Goal: Task Accomplishment & Management: Use online tool/utility

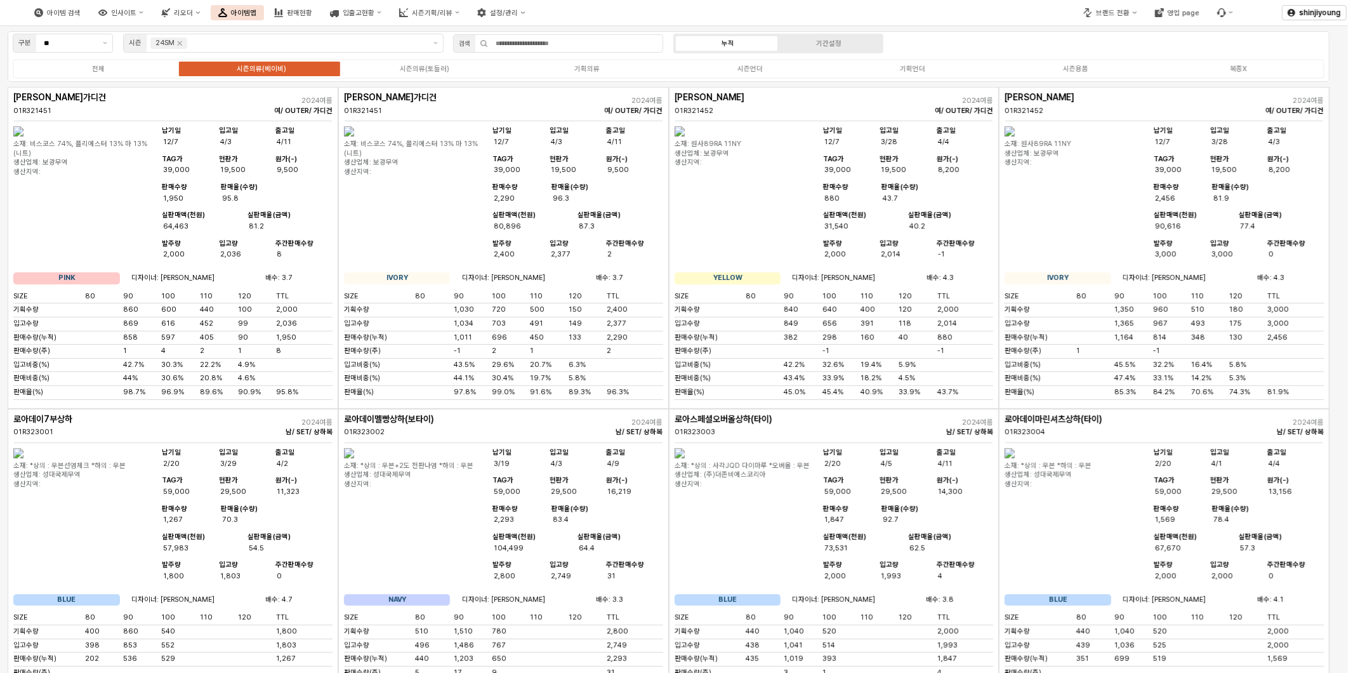
scroll to position [70, 0]
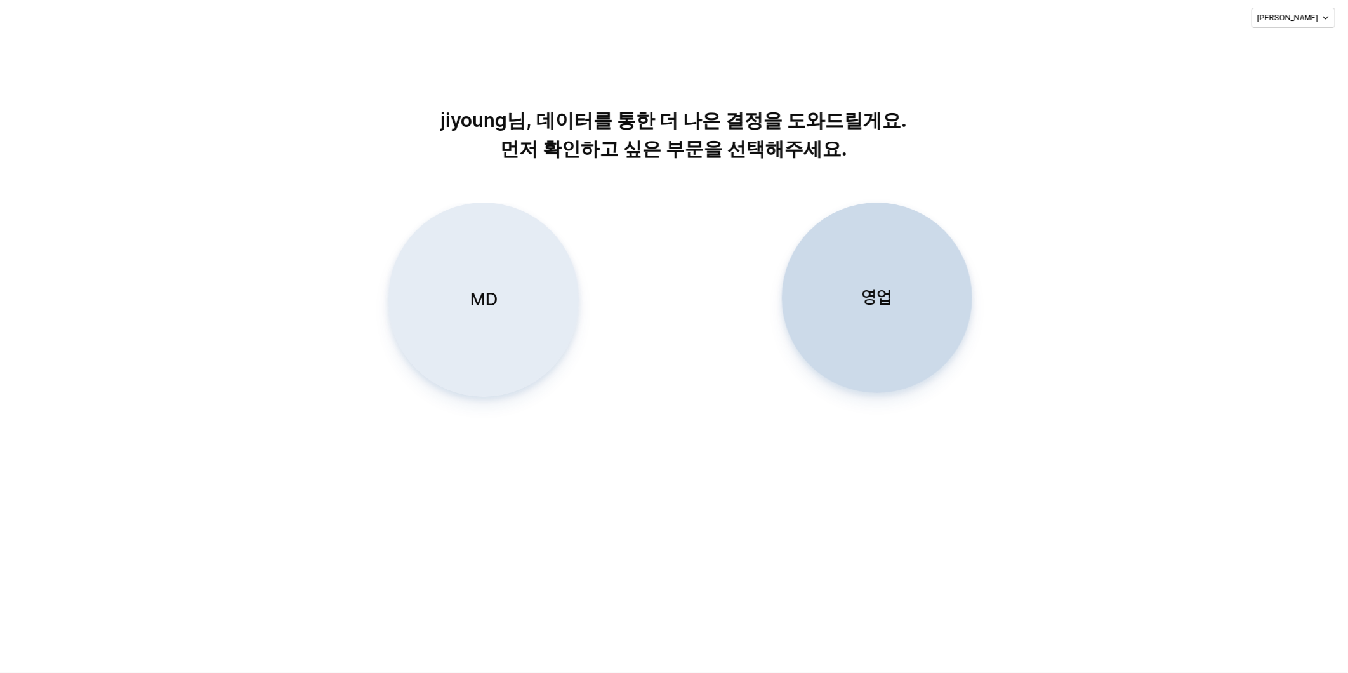
click at [484, 286] on div "MD" at bounding box center [483, 299] width 179 height 193
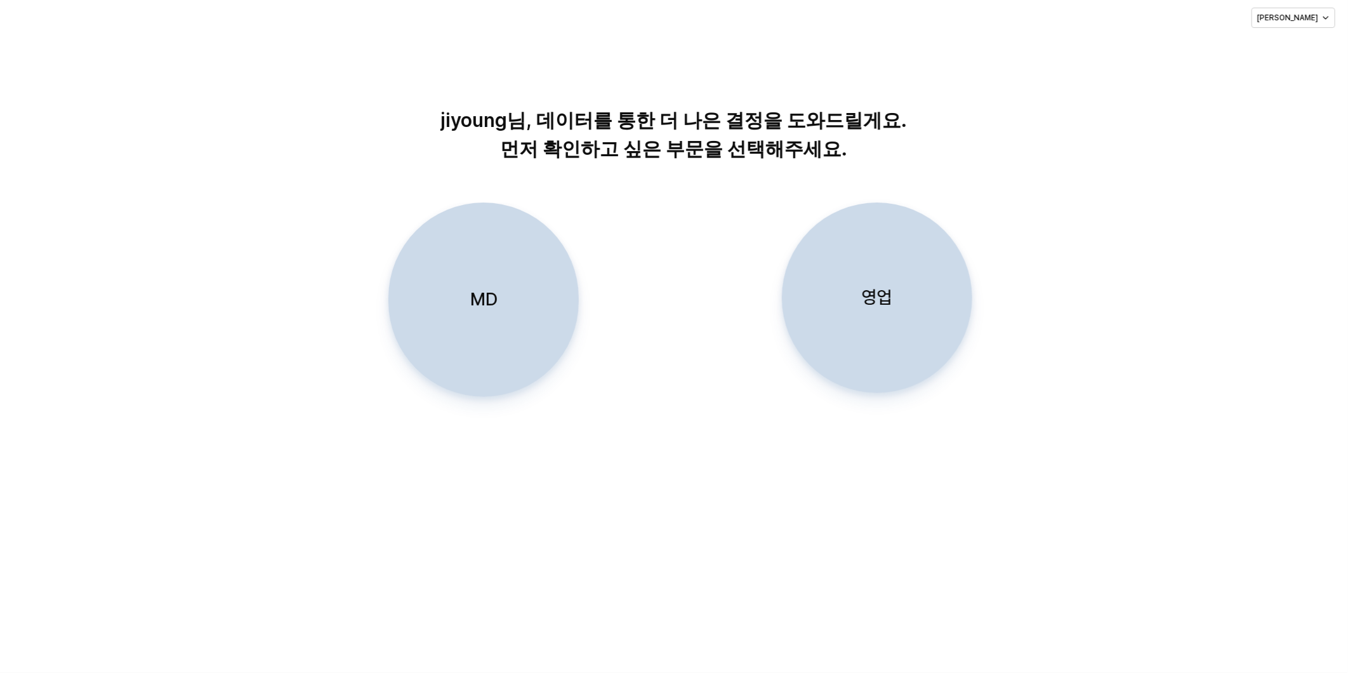
click at [460, 288] on div "MD" at bounding box center [483, 299] width 179 height 193
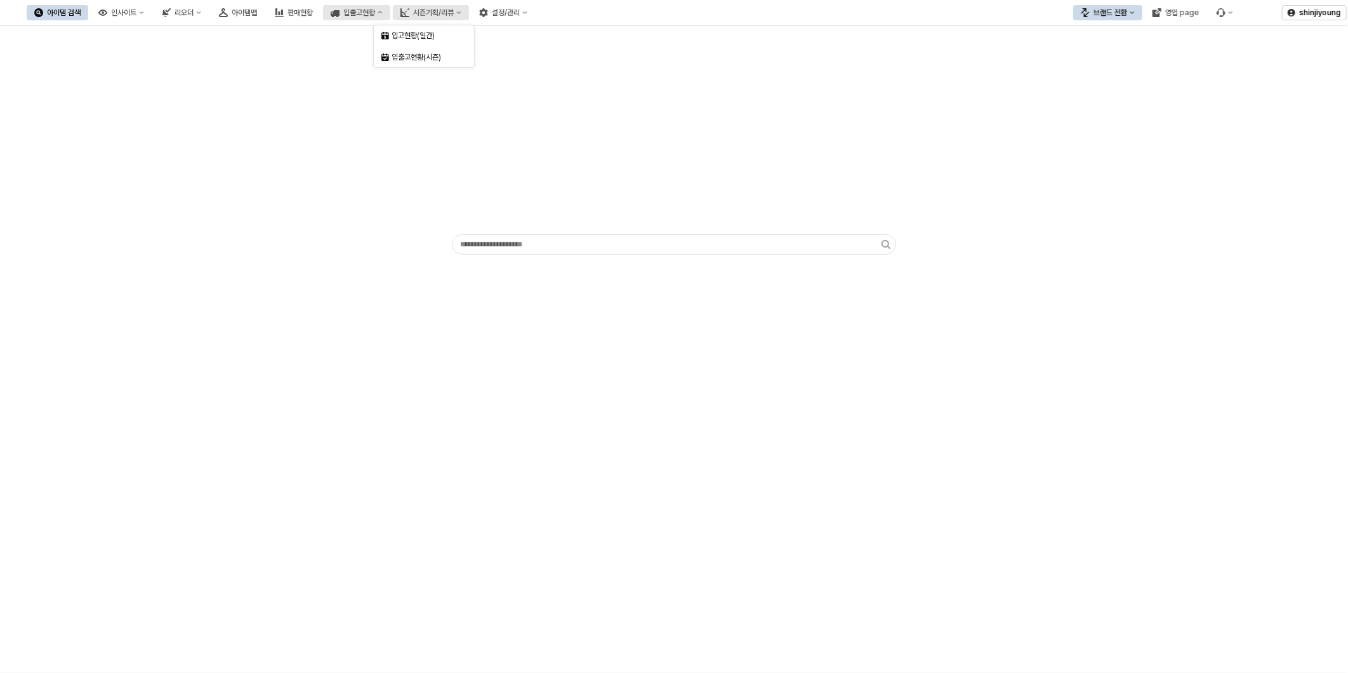
click at [454, 8] on div "시즌기획/리뷰" at bounding box center [433, 12] width 41 height 9
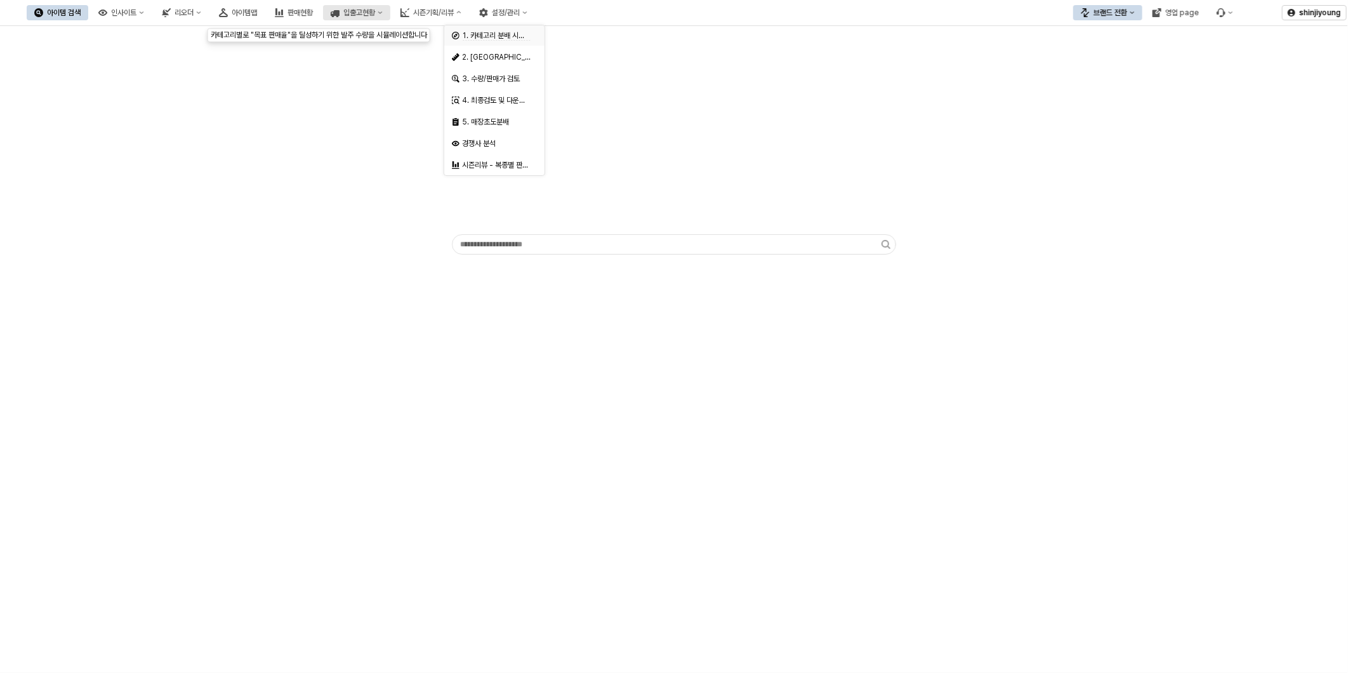
click at [496, 36] on span "1. 카테고리 분배 시뮬레이션" at bounding box center [503, 36] width 82 height 10
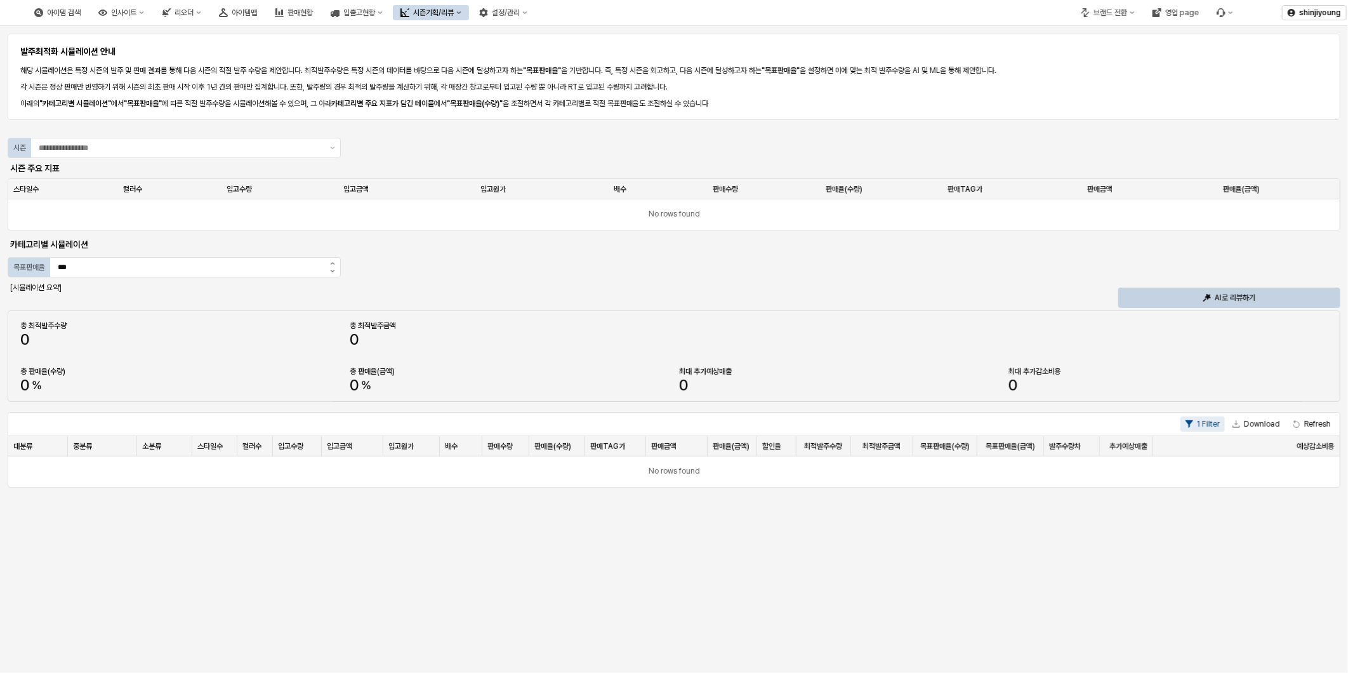
click at [1099, 368] on div "최대 추가감소비용" at bounding box center [1168, 371] width 319 height 10
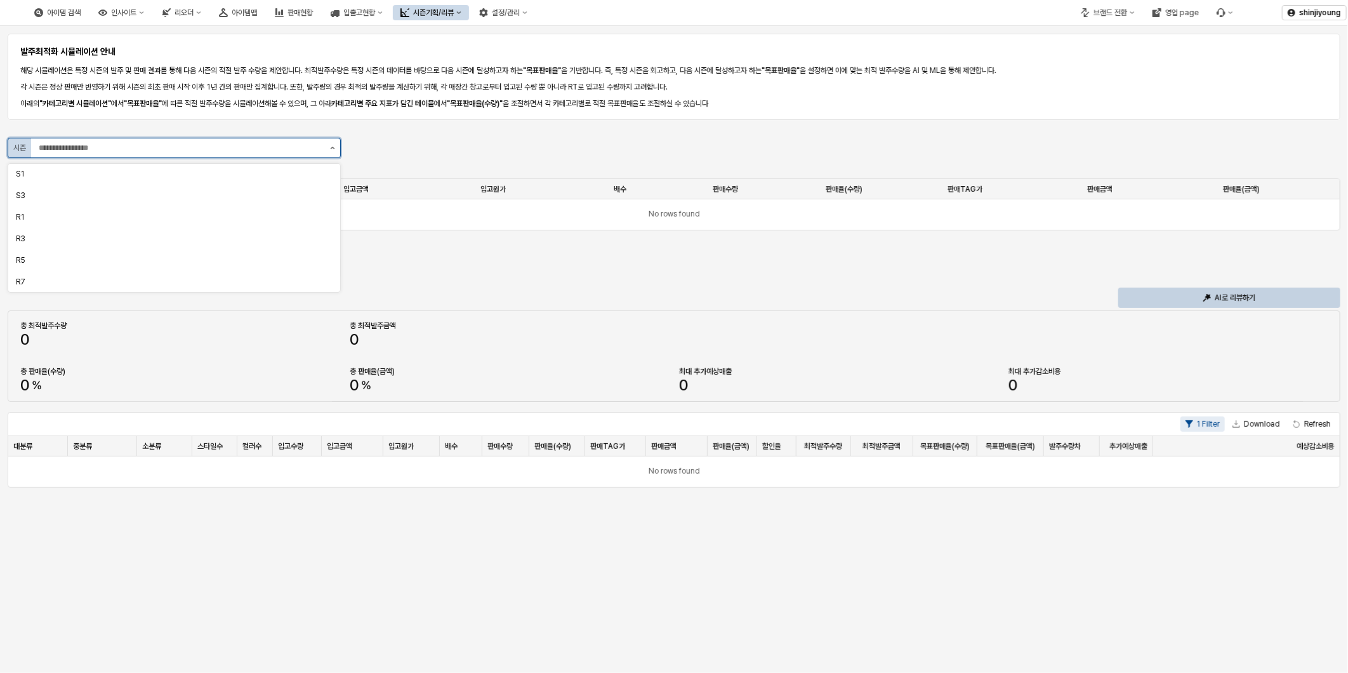
click at [335, 145] on button "제안 사항 표시" at bounding box center [332, 147] width 15 height 19
click at [20, 213] on div "R1" at bounding box center [170, 217] width 309 height 10
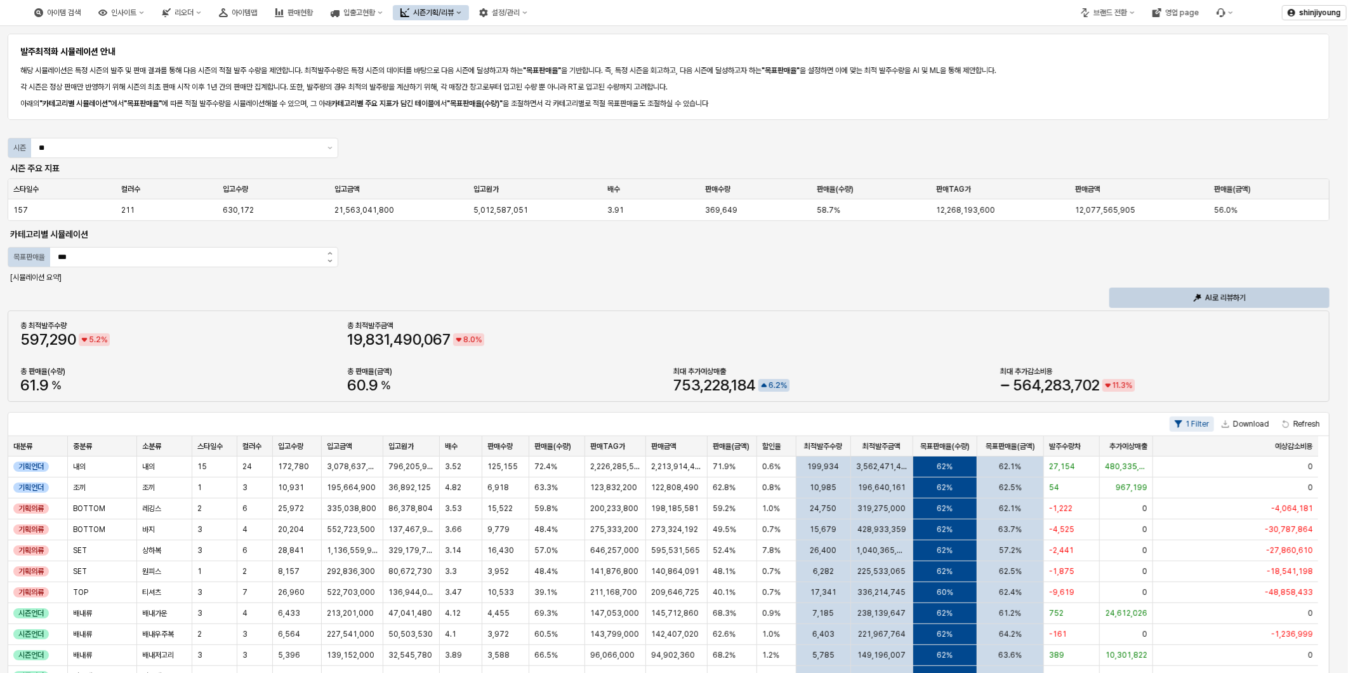
drag, startPoint x: 589, startPoint y: 263, endPoint x: 350, endPoint y: 206, distance: 246.2
click at [588, 263] on div "발주최적화 시뮬레이션 안내 해당 시뮬레이션은 특정 시즌의 발주 및 판매 결과를 통해 다음 시즌의 적절 발주 수량을 제안합니다. 최적발주수량은 …" at bounding box center [674, 559] width 1333 height 1056
click at [328, 149] on icon "제안 사항 표시" at bounding box center [330, 148] width 5 height 3
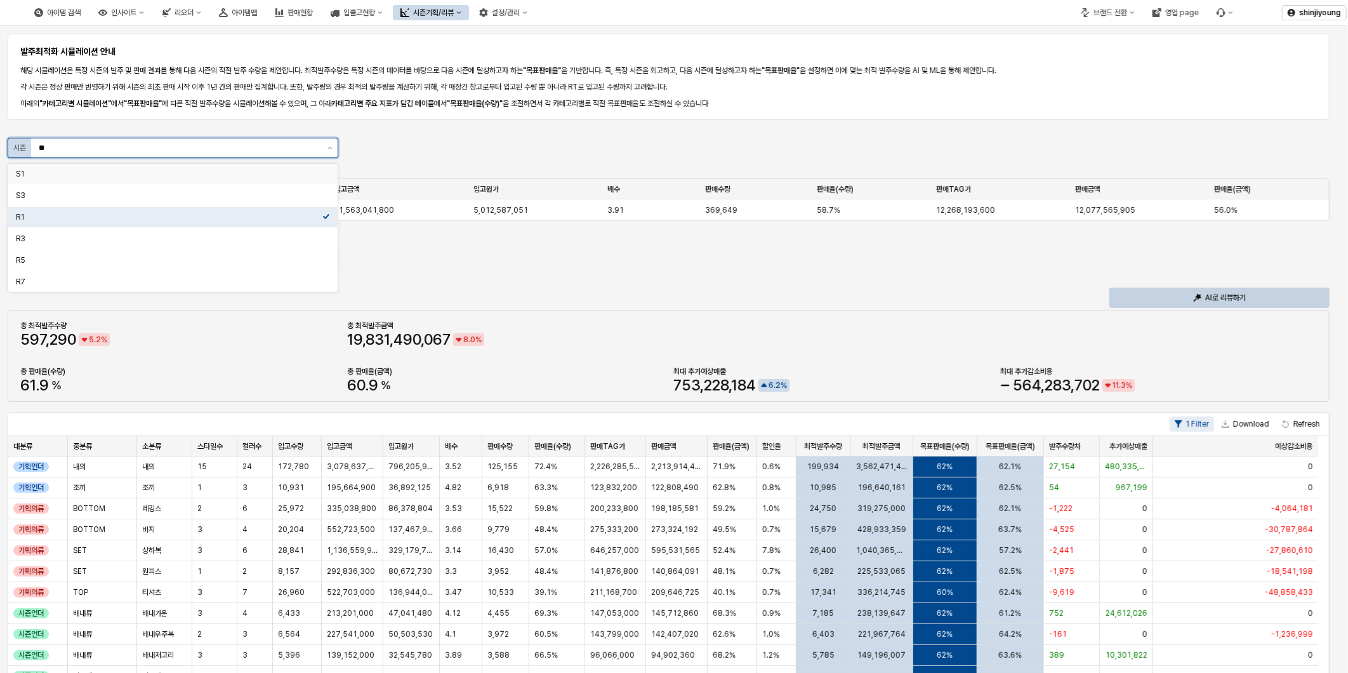
click at [51, 175] on div "S1" at bounding box center [169, 174] width 307 height 10
type input "**"
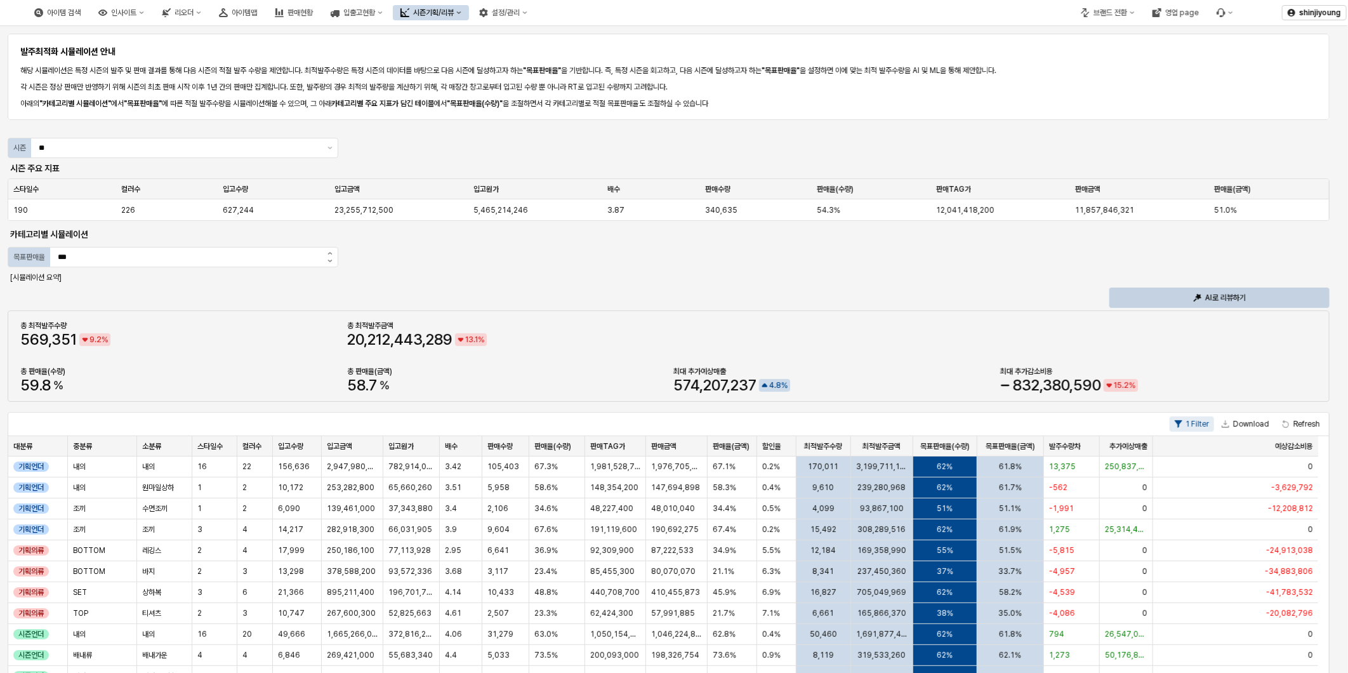
click at [611, 269] on div "발주최적화 시뮬레이션 안내 해당 시뮬레이션은 특정 시즌의 발주 및 판매 결과를 통해 다음 시즌의 적절 발주 수량을 제안합니다. 최적발주수량은 …" at bounding box center [674, 559] width 1333 height 1056
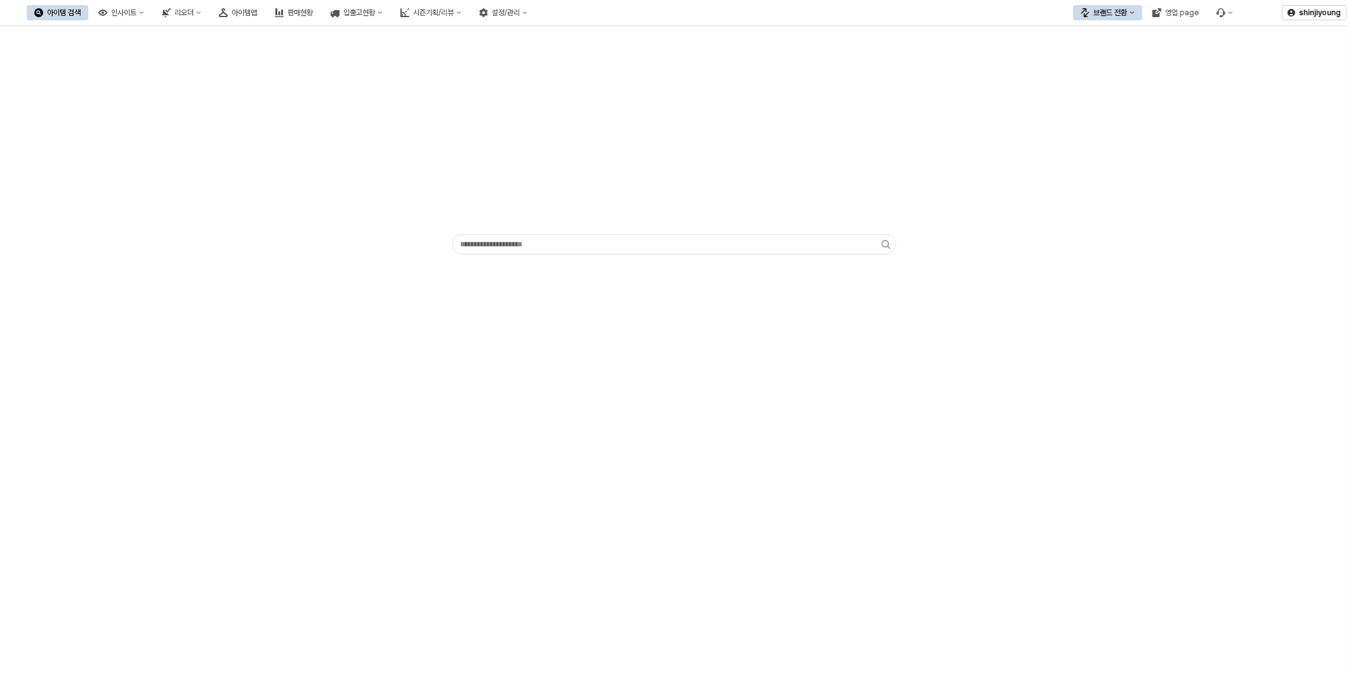
click at [1118, 10] on div "브랜드 전환" at bounding box center [1111, 12] width 34 height 9
click at [1100, 75] on div "디즈니" at bounding box center [1120, 79] width 77 height 10
click at [456, 15] on div "시즌기획/리뷰" at bounding box center [435, 12] width 41 height 9
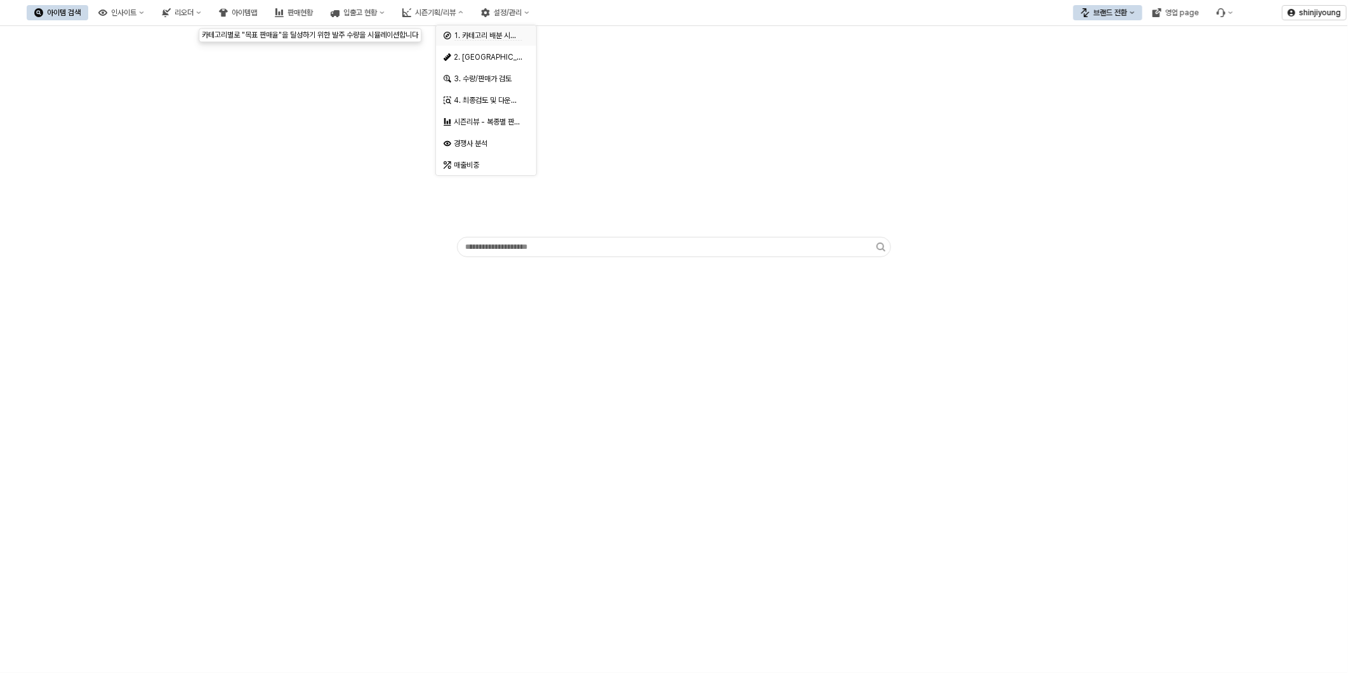
click at [512, 37] on span "1. 카테고리 배분 시뮬레이션" at bounding box center [495, 36] width 82 height 10
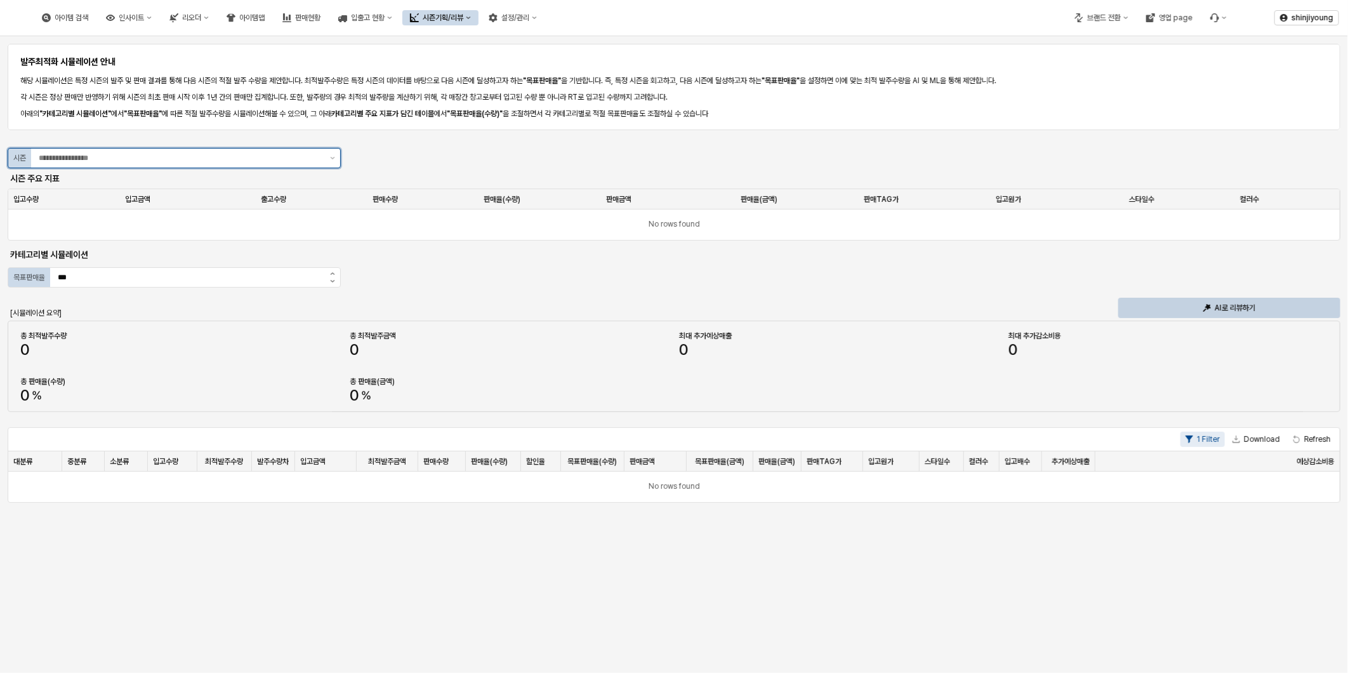
click at [319, 156] on input "App Frame" at bounding box center [181, 158] width 284 height 13
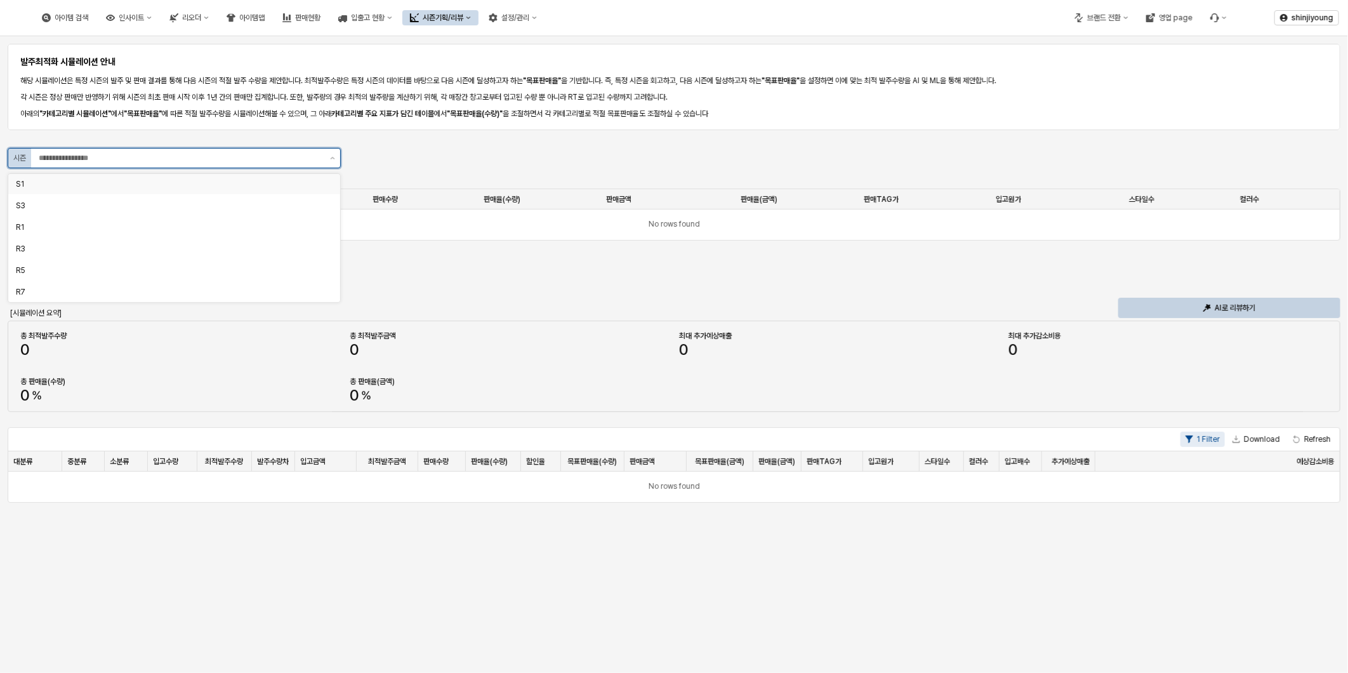
click at [269, 184] on div "S1" at bounding box center [170, 184] width 309 height 10
type input "**"
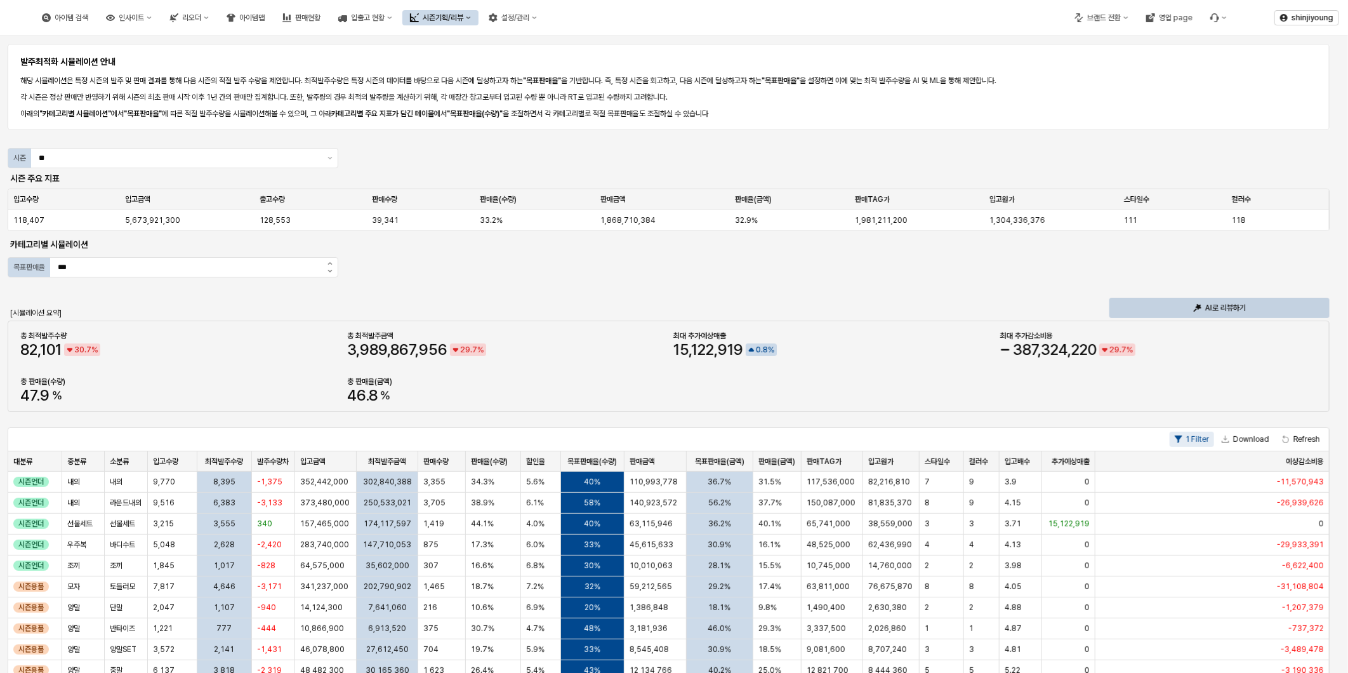
click at [566, 294] on div "발주최적화 시뮬레이션 안내 해당 시뮬레이션은 특정 시즌의 발주 및 판매 결과를 통해 다음 시즌의 적절 발주 수량을 제안합니다. 최적발주수량은 …" at bounding box center [674, 541] width 1333 height 1000
click at [595, 295] on div "발주최적화 시뮬레이션 안내 해당 시뮬레이션은 특정 시즌의 발주 및 판매 결과를 통해 다음 시즌의 적절 발주 수량을 제안합니다. 최적발주수량은 …" at bounding box center [674, 541] width 1333 height 1000
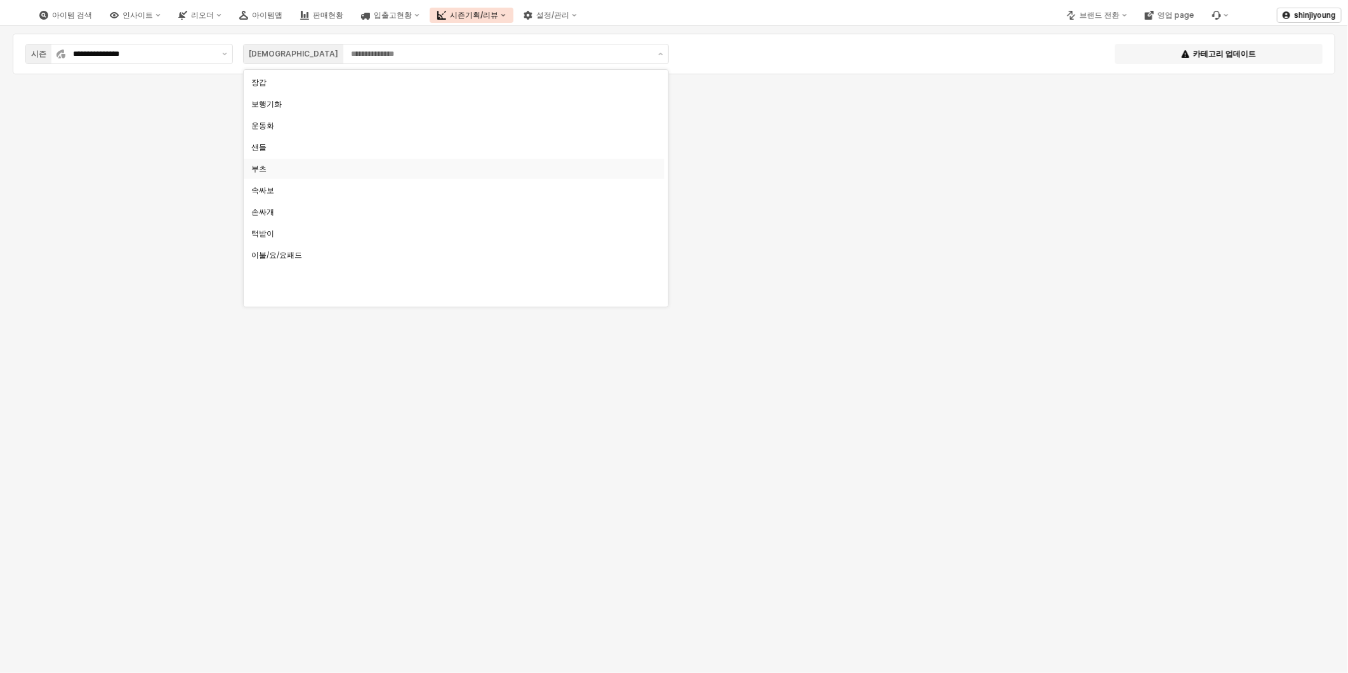
scroll to position [249, 0]
click at [264, 145] on div "TS" at bounding box center [454, 154] width 421 height 20
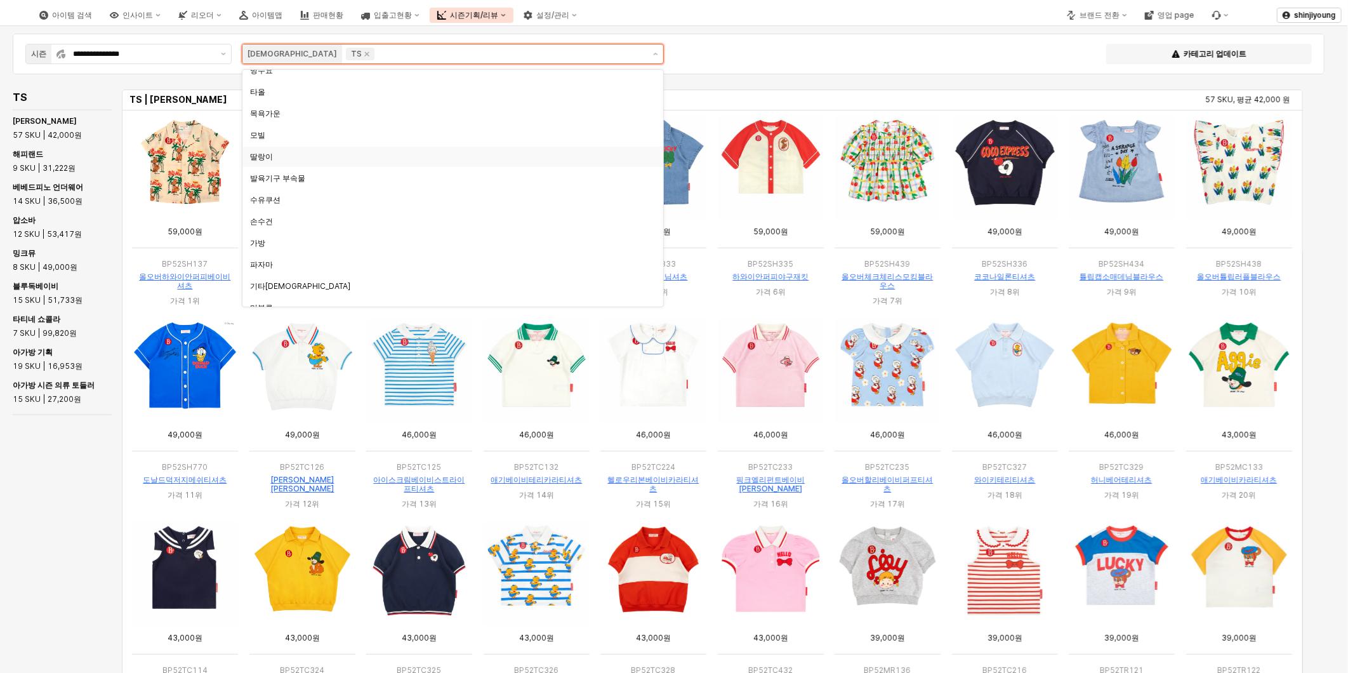
scroll to position [884, 0]
click at [362, 56] on icon "Remove TS" at bounding box center [367, 54] width 10 height 10
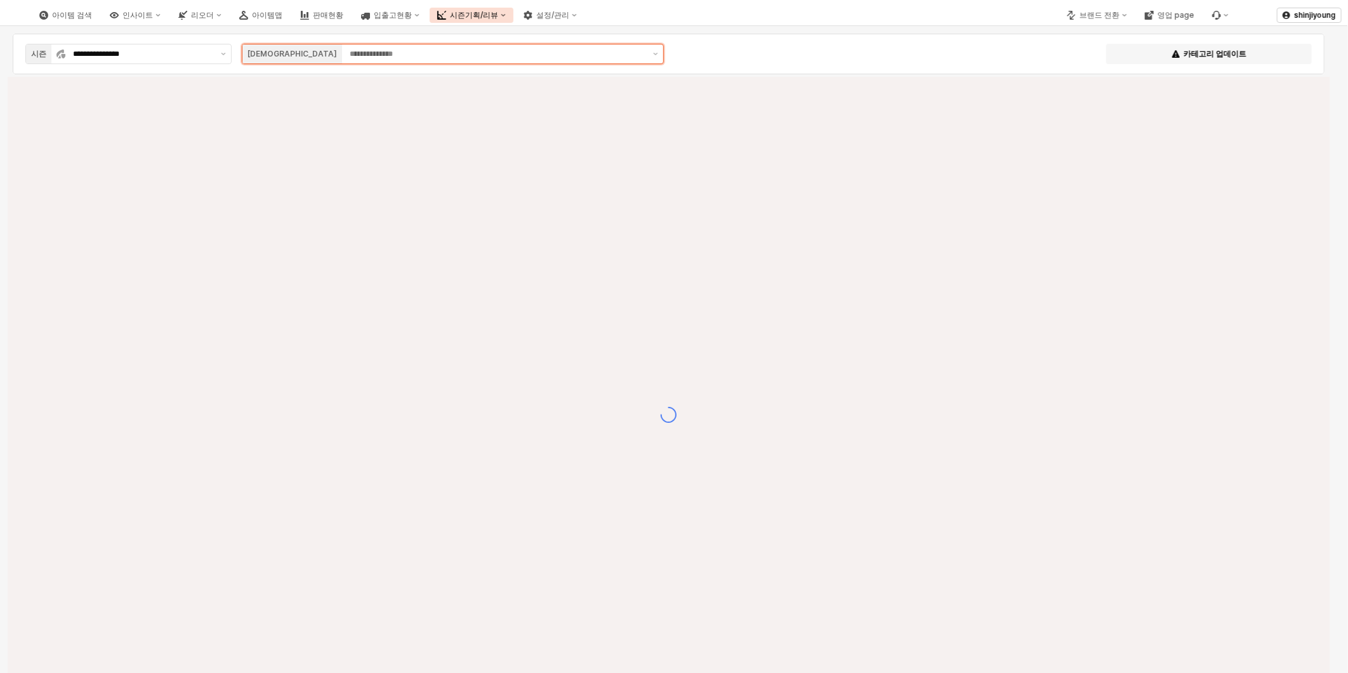
click at [350, 53] on input "App Frame" at bounding box center [498, 54] width 296 height 13
type input "*"
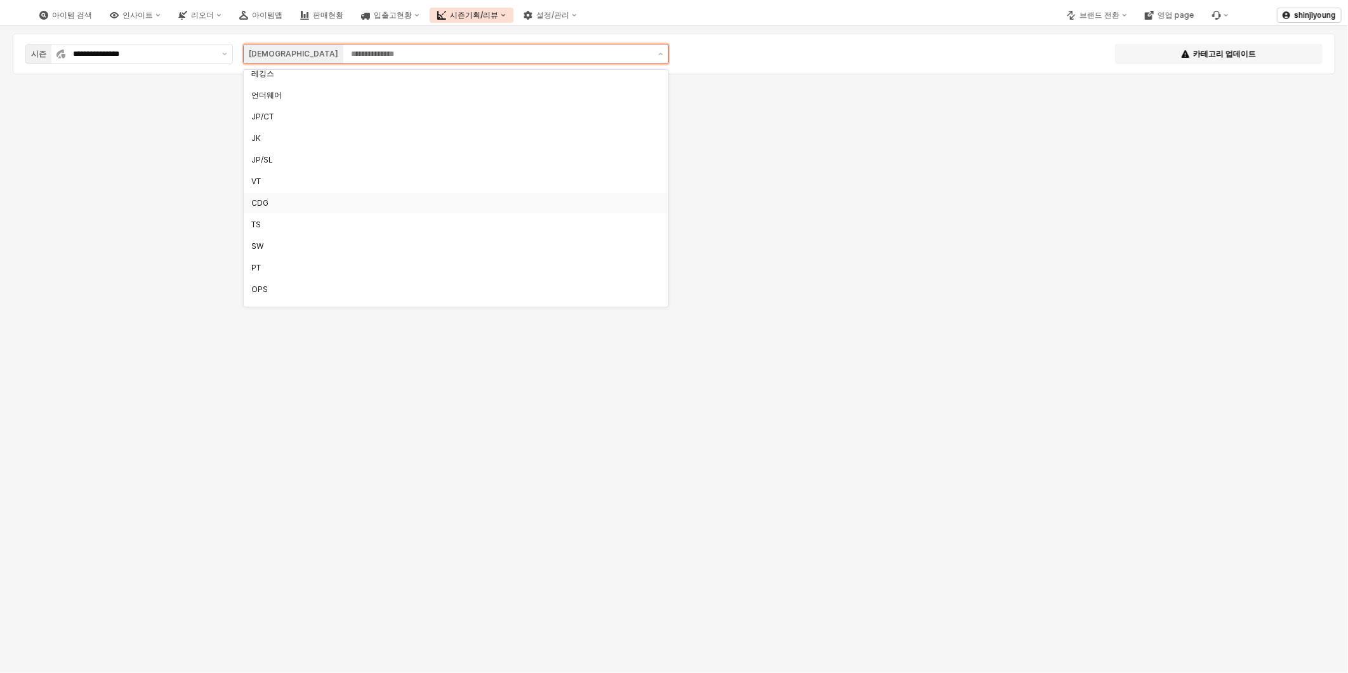
scroll to position [211, 0]
click at [267, 191] on div "TS" at bounding box center [452, 192] width 402 height 10
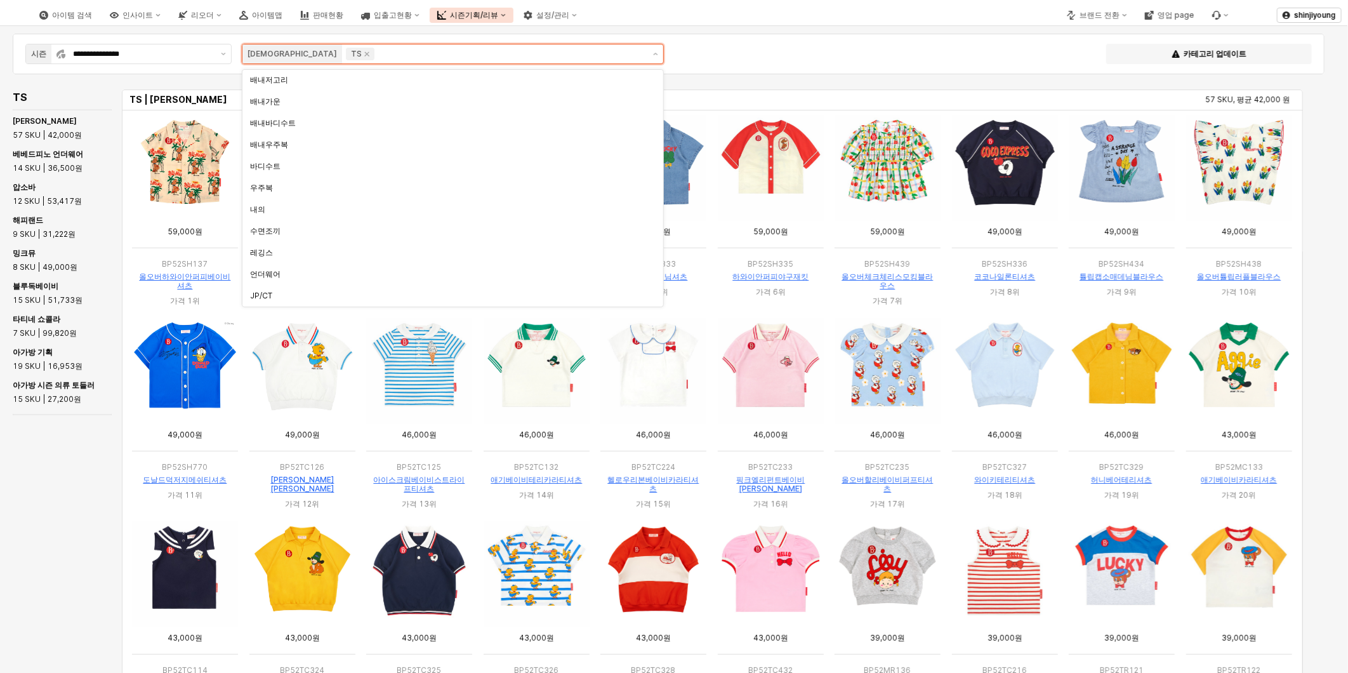
scroll to position [107, 0]
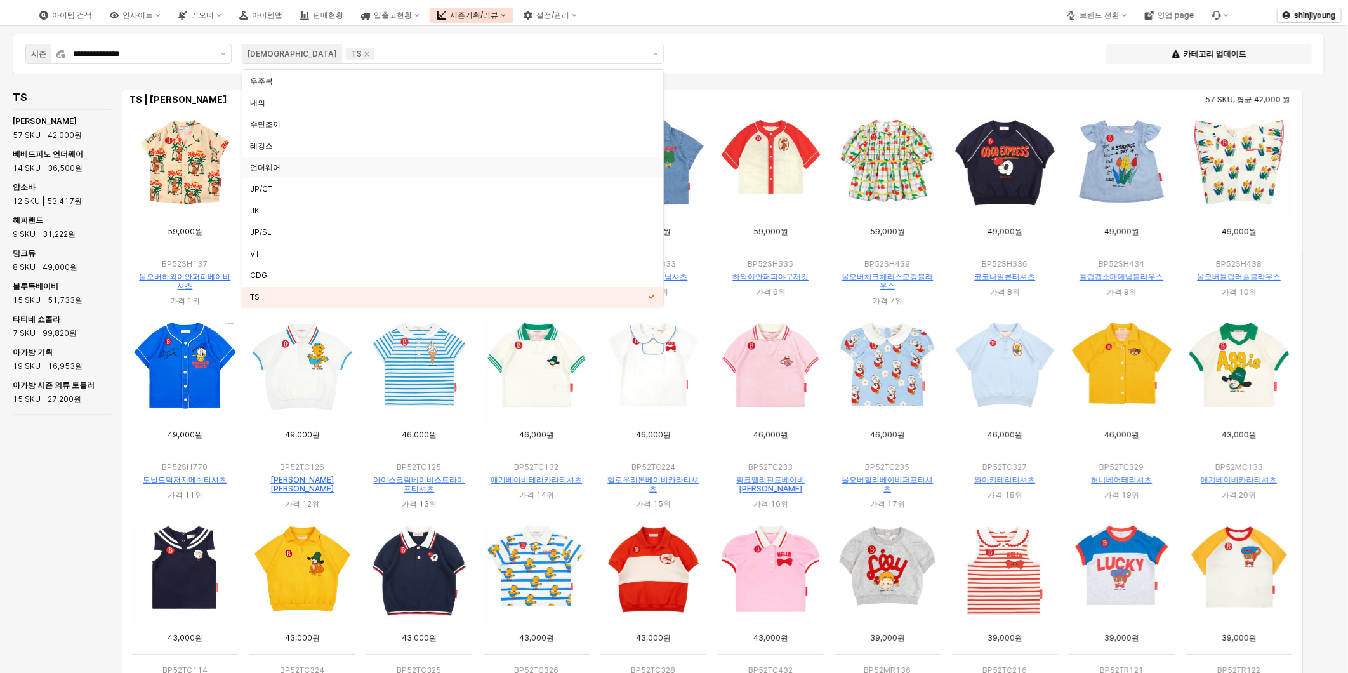
click at [43, 499] on div "TS TS | 베베드피노 57 SKU, 평균 42,000 원 TS | 베베드피노 언더웨어 14 SKU, 평균 36,500 원 베베드피노 57 …" at bounding box center [663, 424] width 1311 height 675
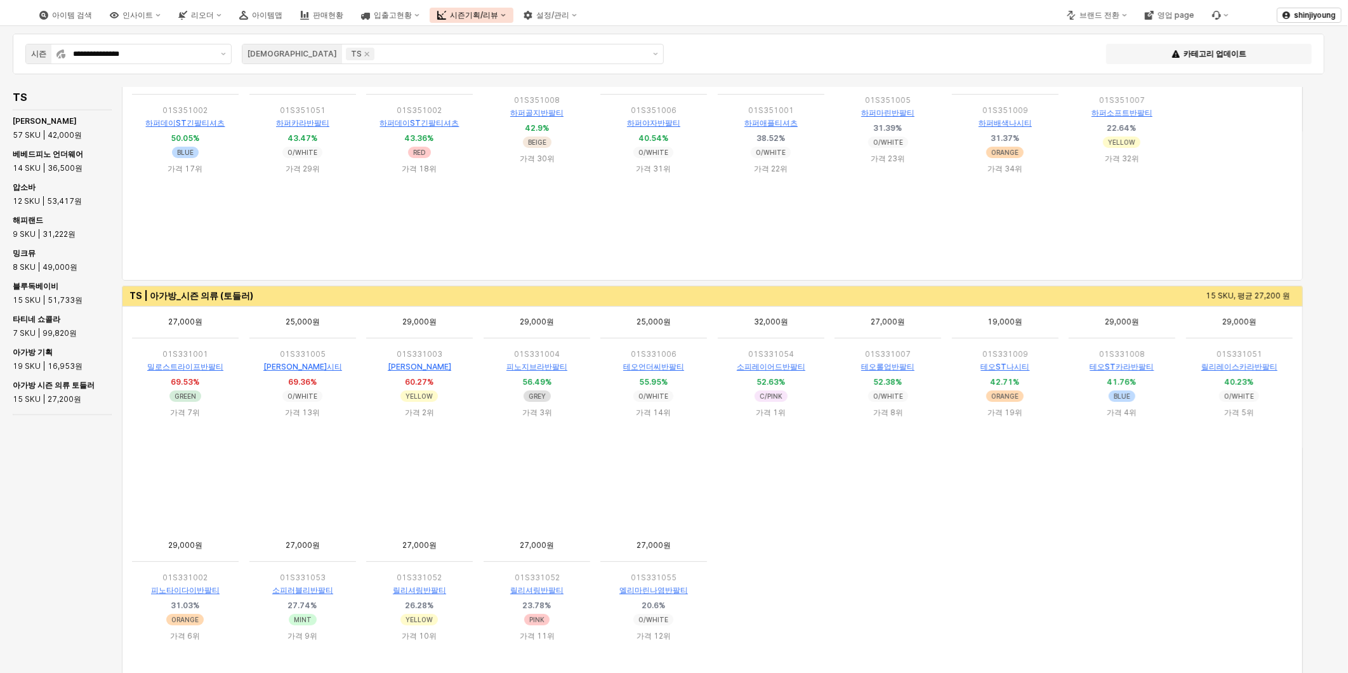
scroll to position [13, 0]
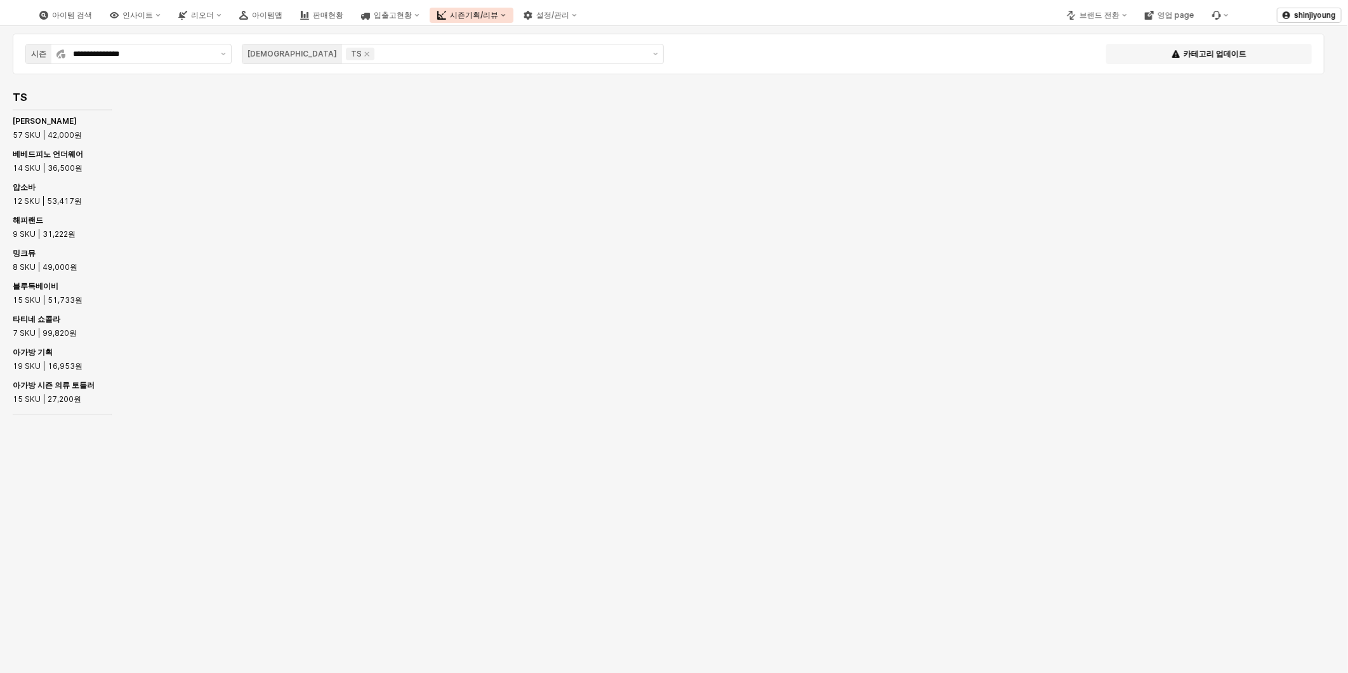
scroll to position [3044, 0]
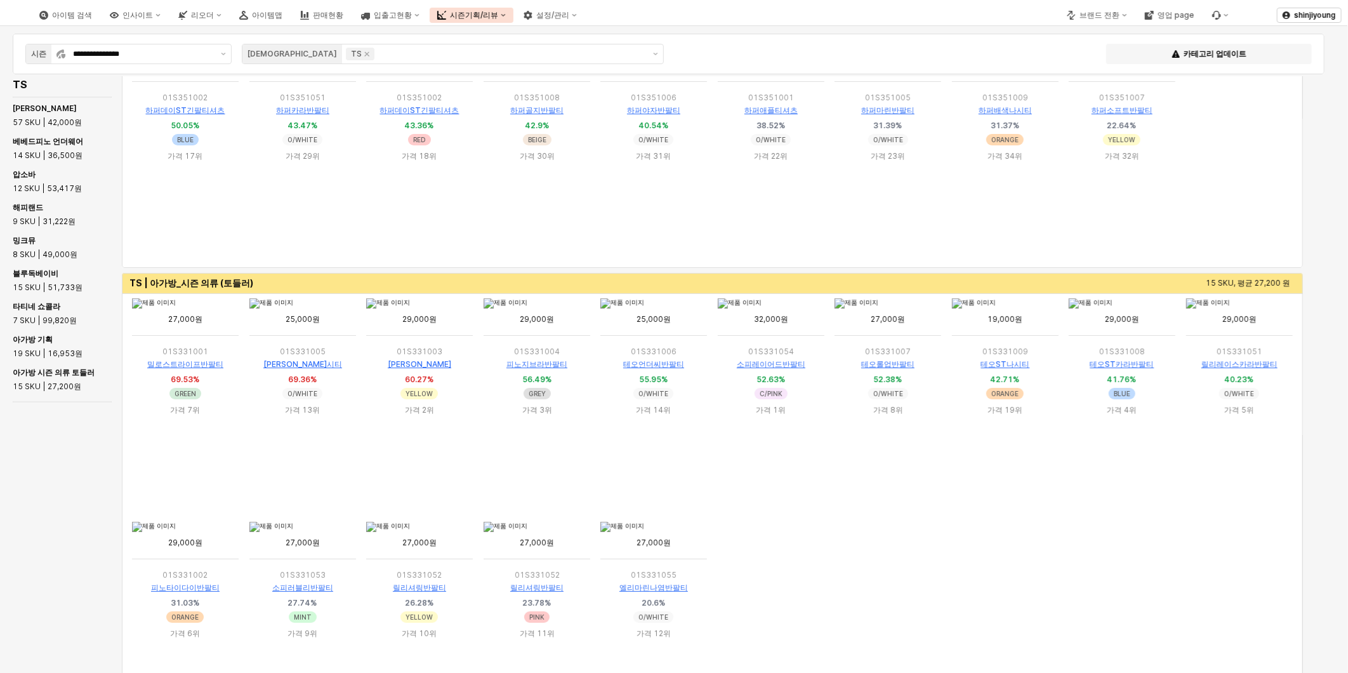
click at [809, 580] on ol "App Frame" at bounding box center [712, 630] width 1171 height 223
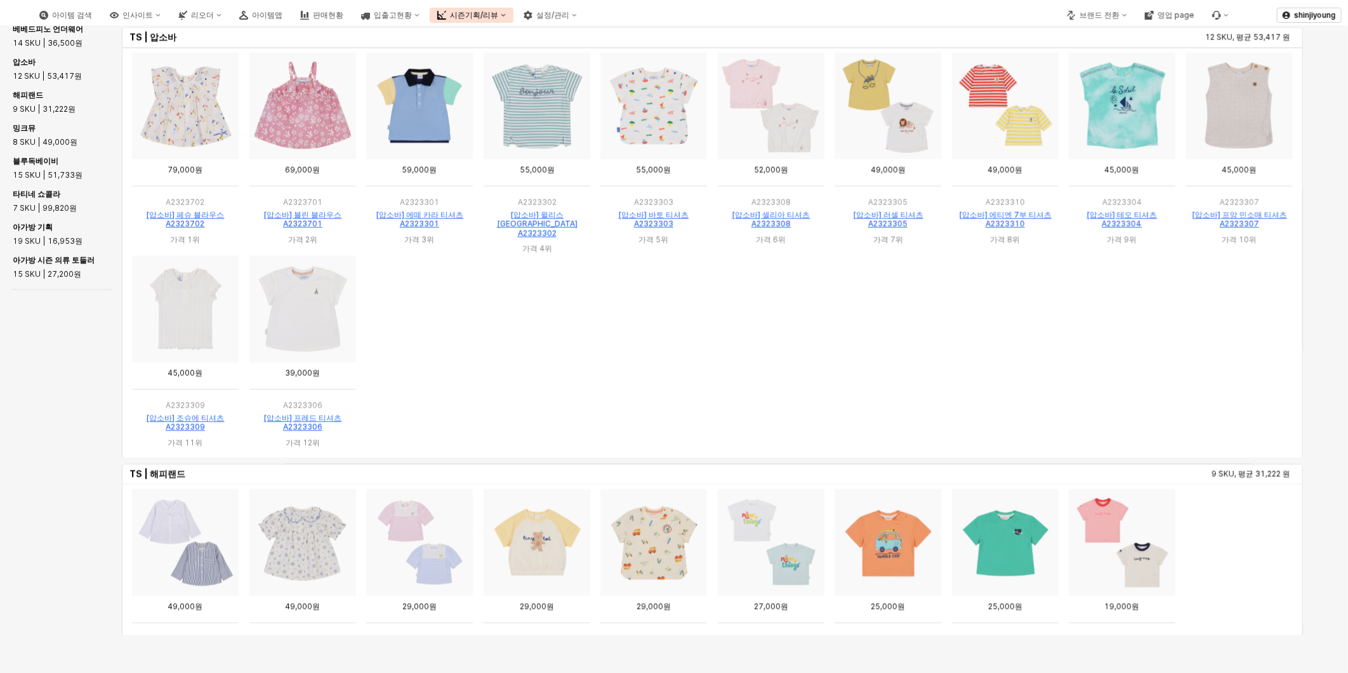
scroll to position [1026, 0]
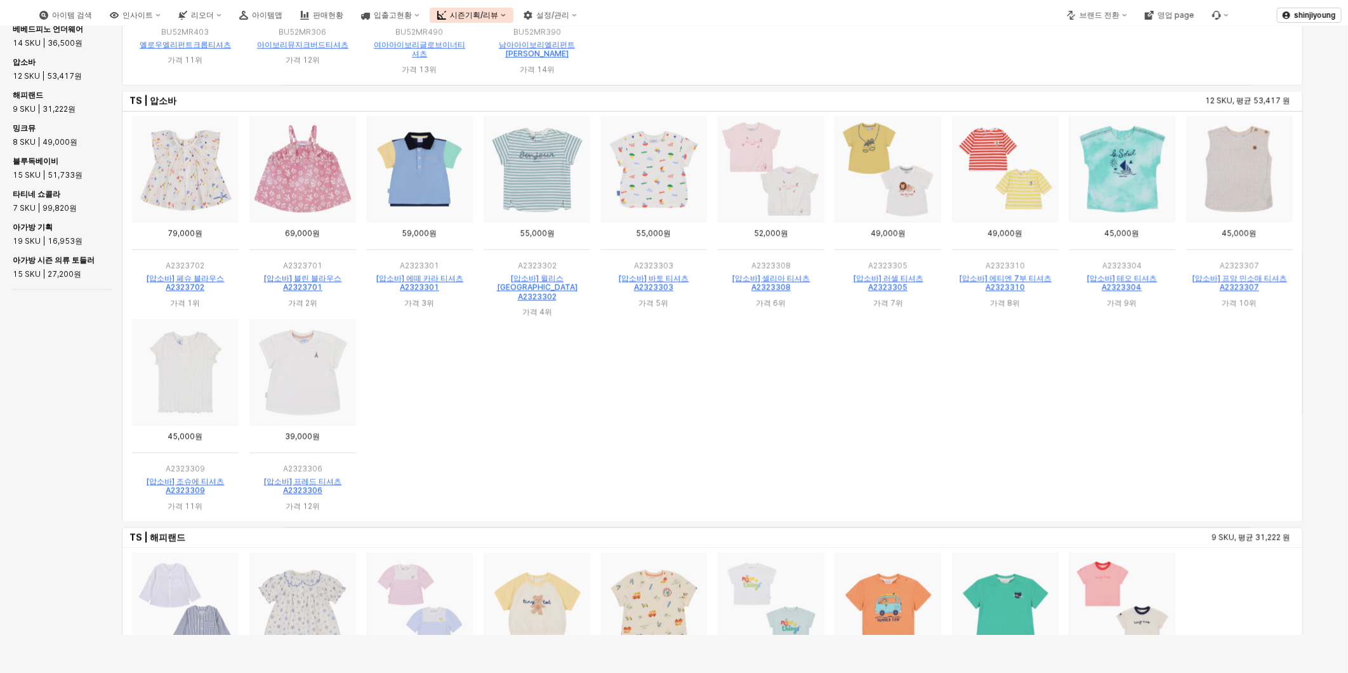
click at [646, 394] on ol "App Frame" at bounding box center [712, 418] width 1171 height 203
click at [792, 408] on ol "App Frame" at bounding box center [712, 418] width 1171 height 203
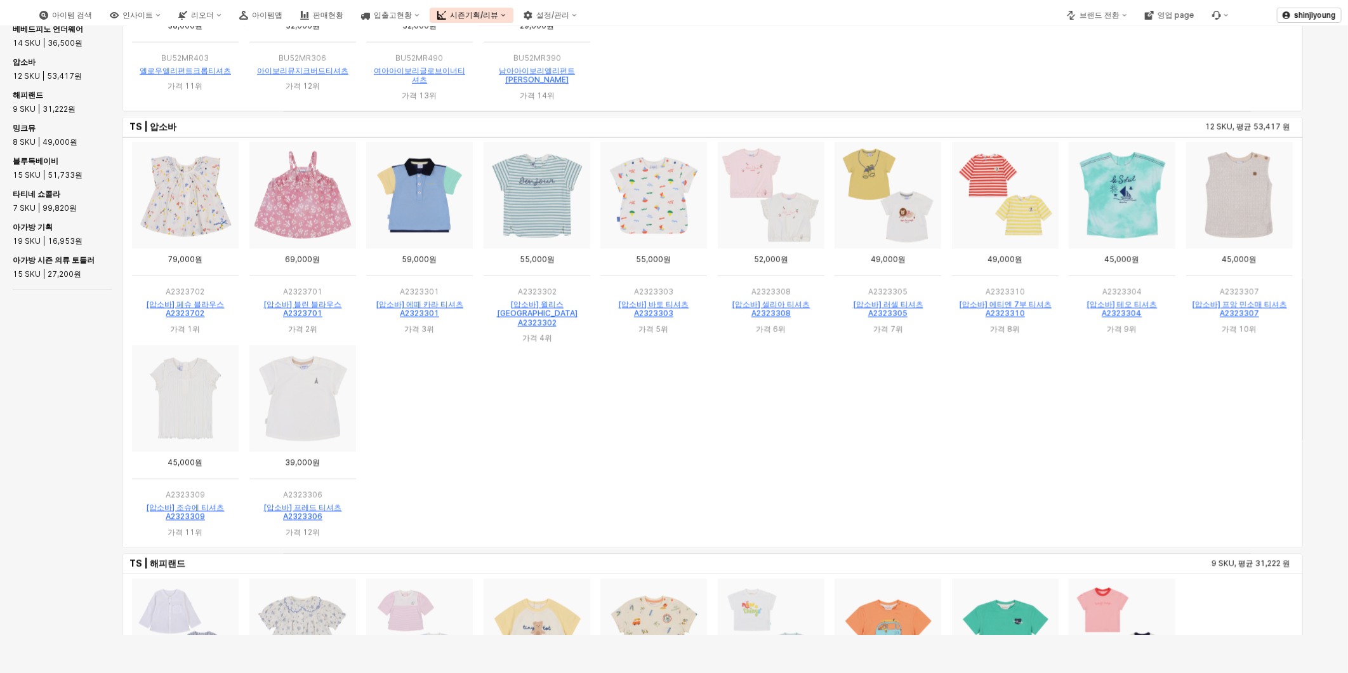
scroll to position [885, 0]
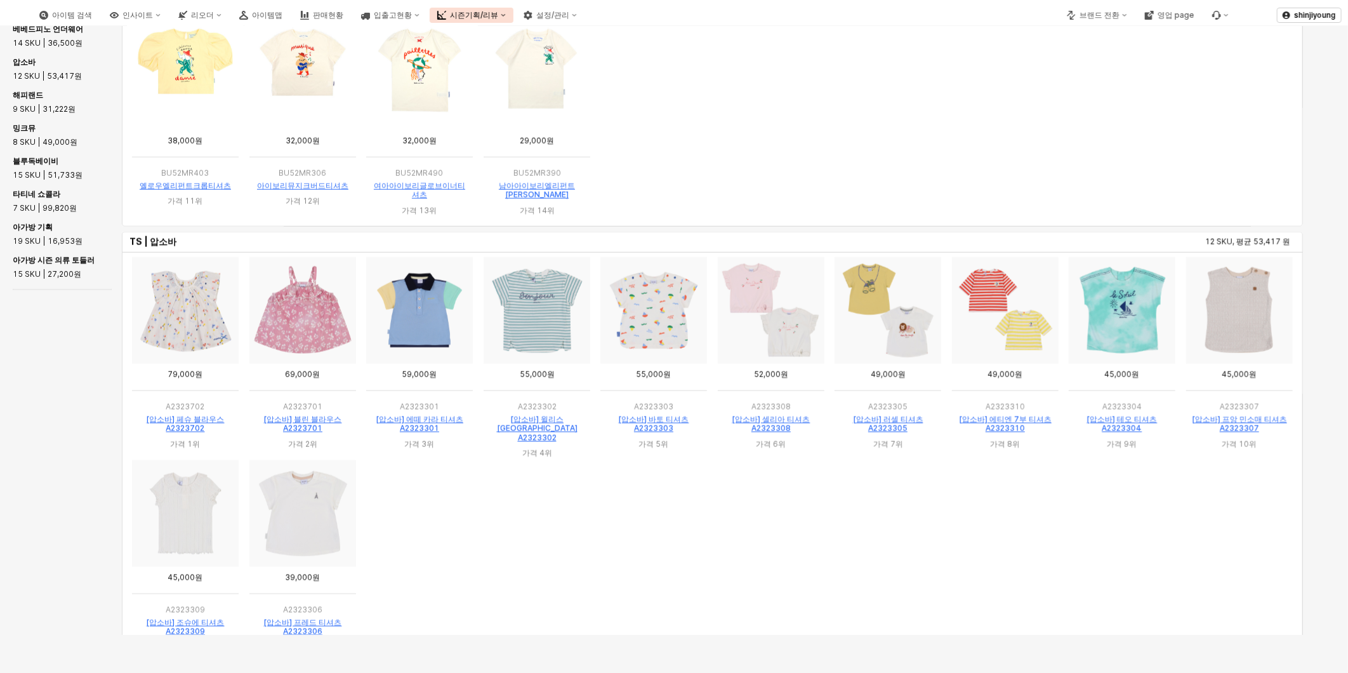
click at [785, 563] on ol "App Frame" at bounding box center [712, 559] width 1171 height 203
click at [547, 532] on ol "App Frame" at bounding box center [712, 559] width 1171 height 203
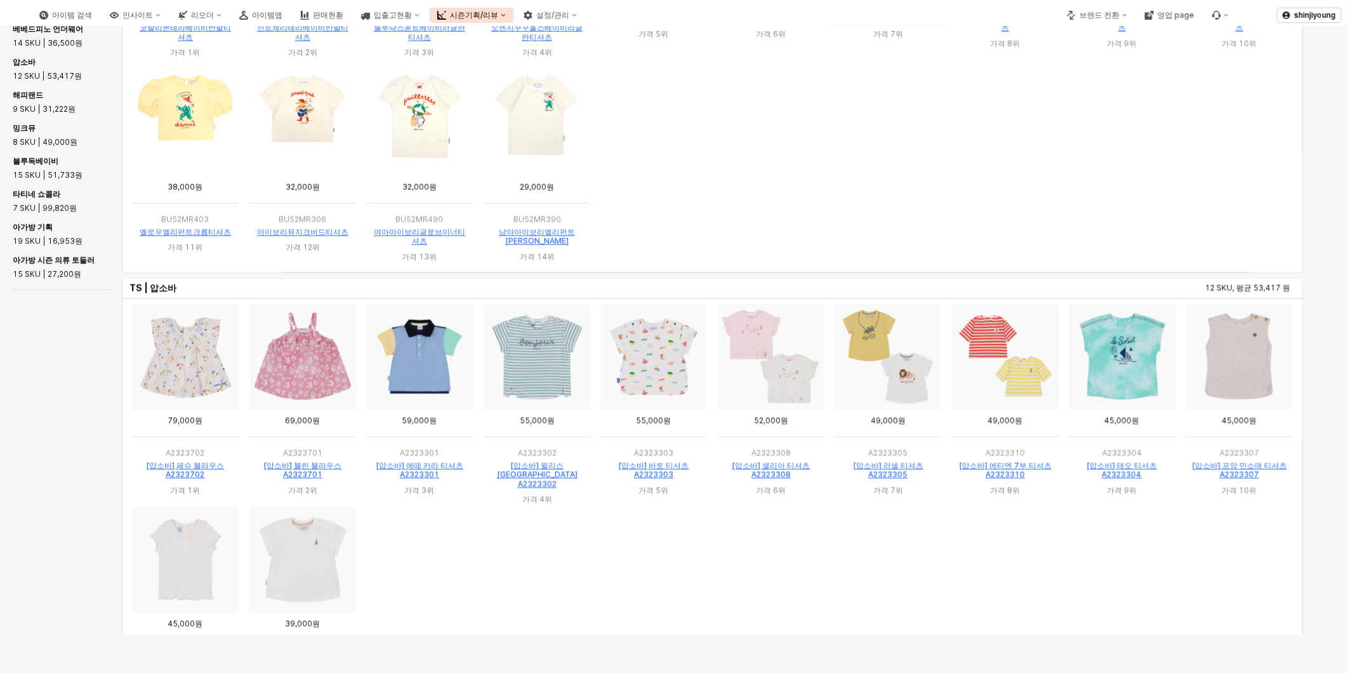
scroll to position [815, 0]
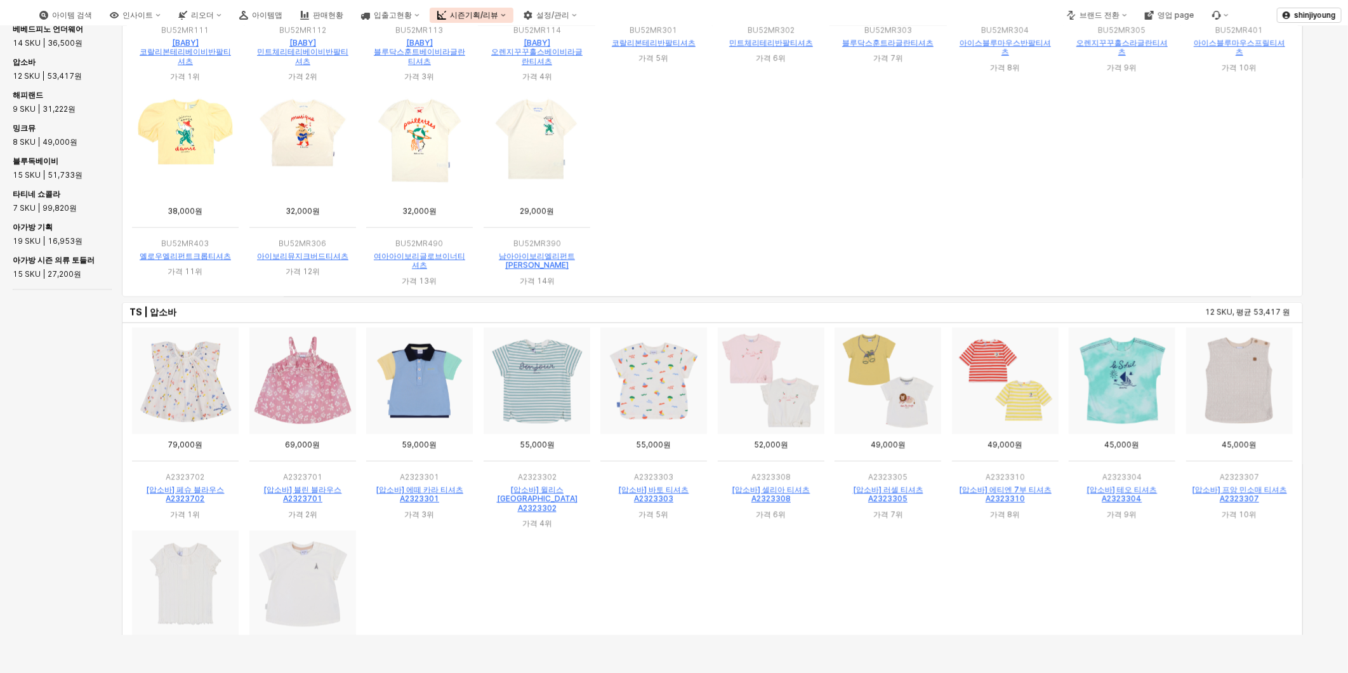
click at [1115, 211] on ol "App Frame" at bounding box center [712, 192] width 1171 height 203
click at [716, 185] on ol "App Frame" at bounding box center [712, 192] width 1171 height 203
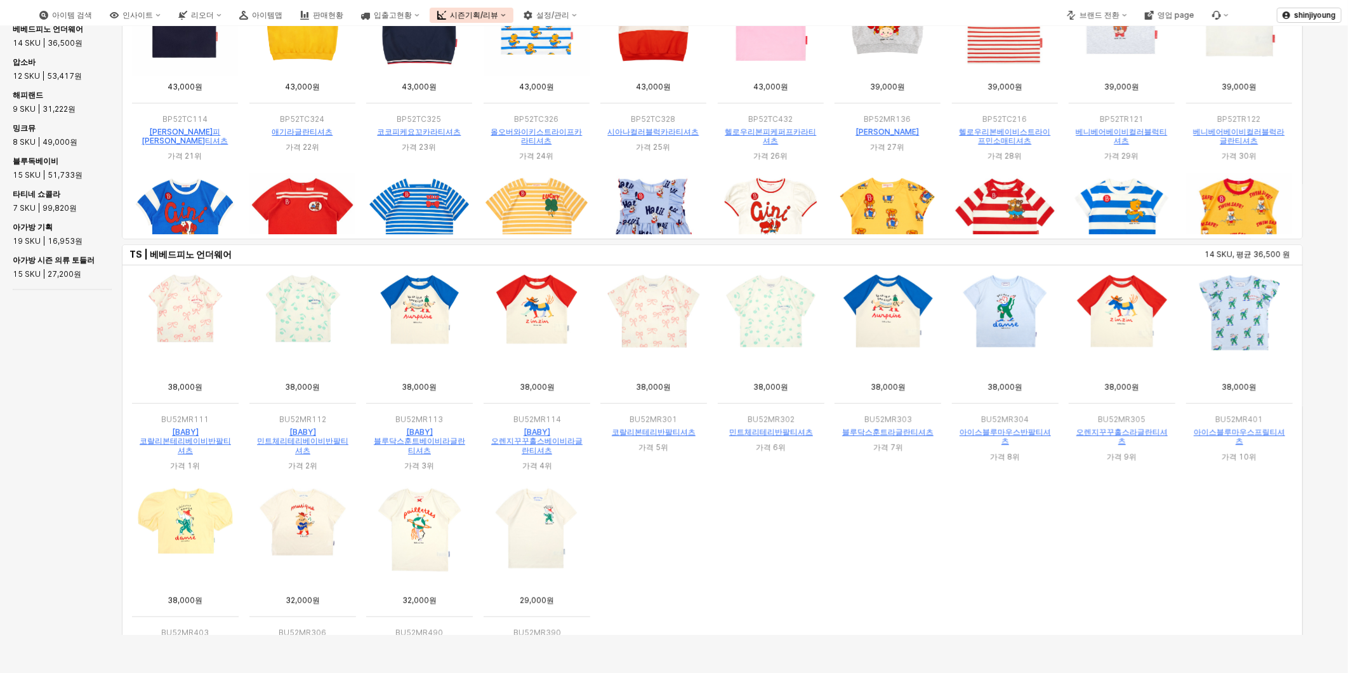
scroll to position [533, 0]
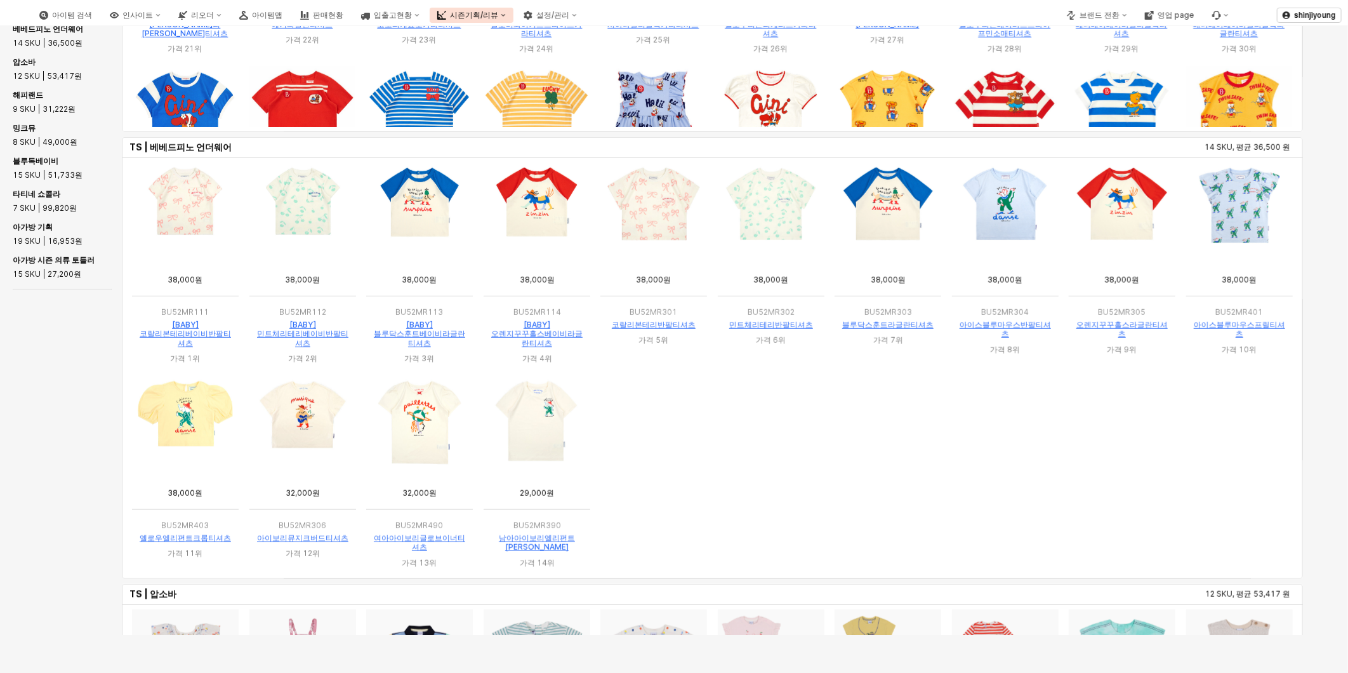
click at [744, 472] on ol "App Frame" at bounding box center [712, 474] width 1171 height 203
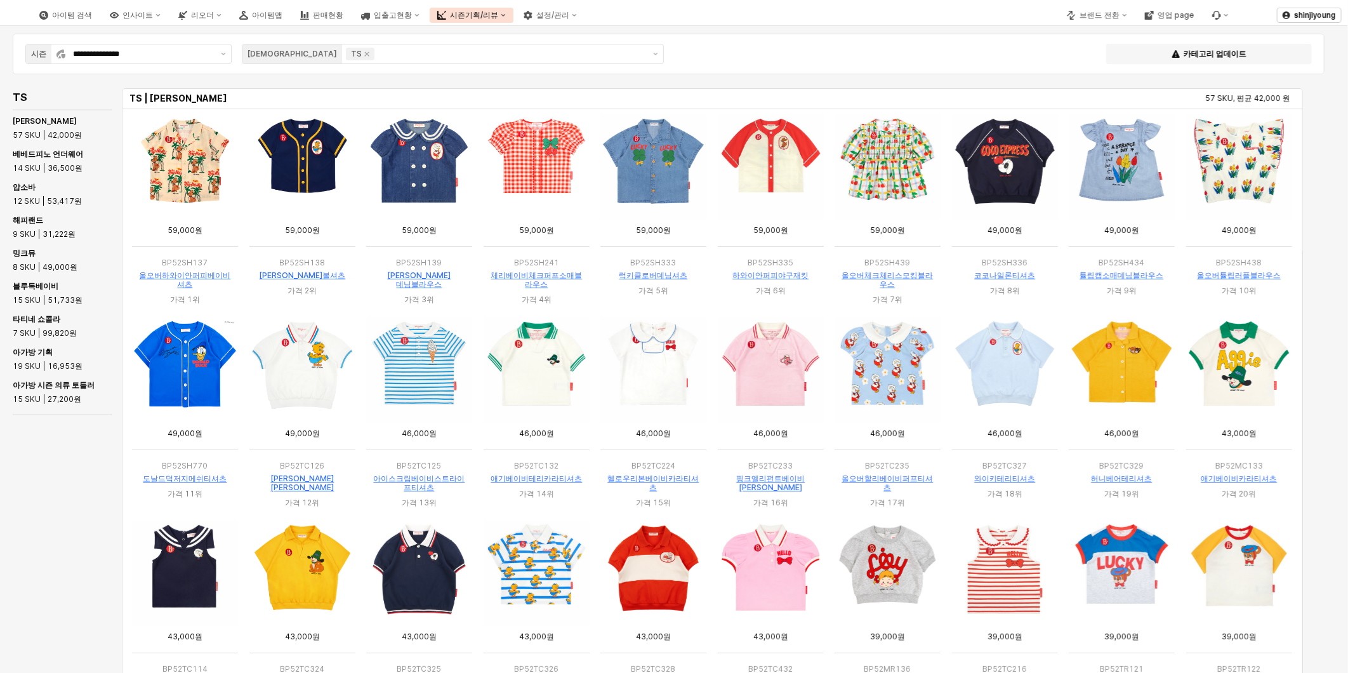
scroll to position [0, 0]
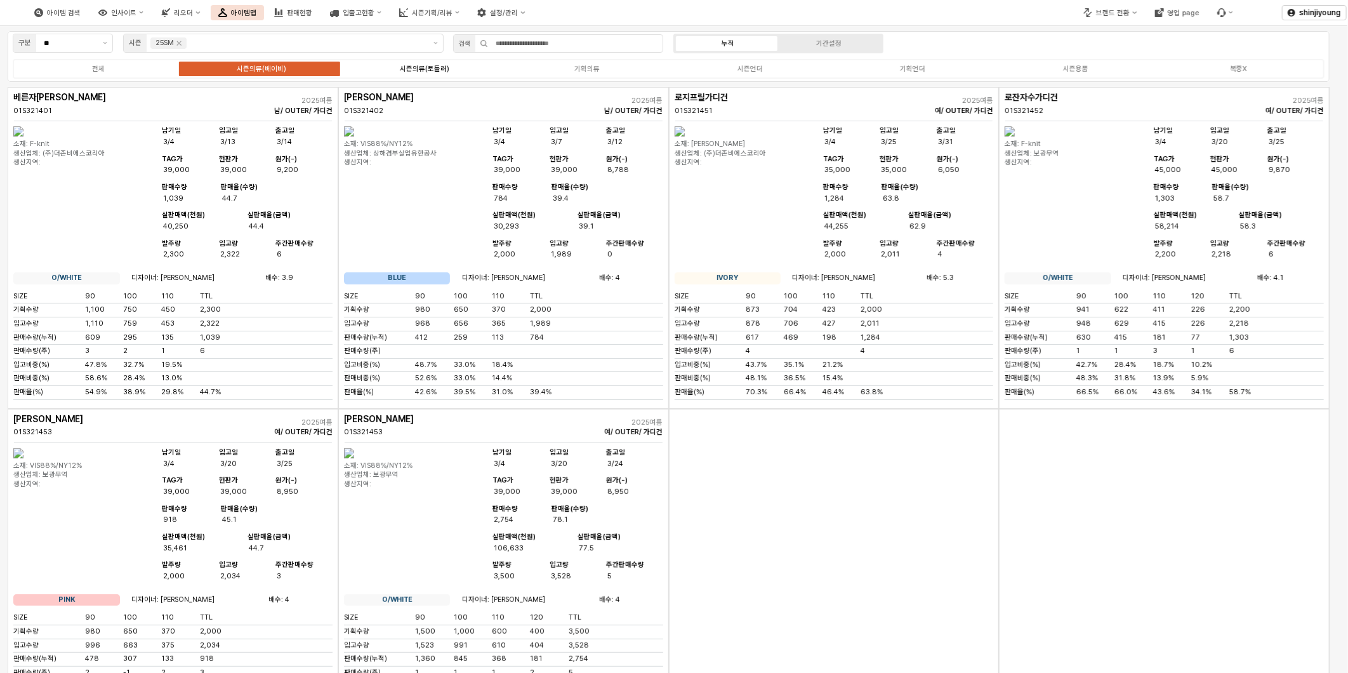
click at [427, 67] on div "시즌의류(토들러)" at bounding box center [425, 69] width 50 height 8
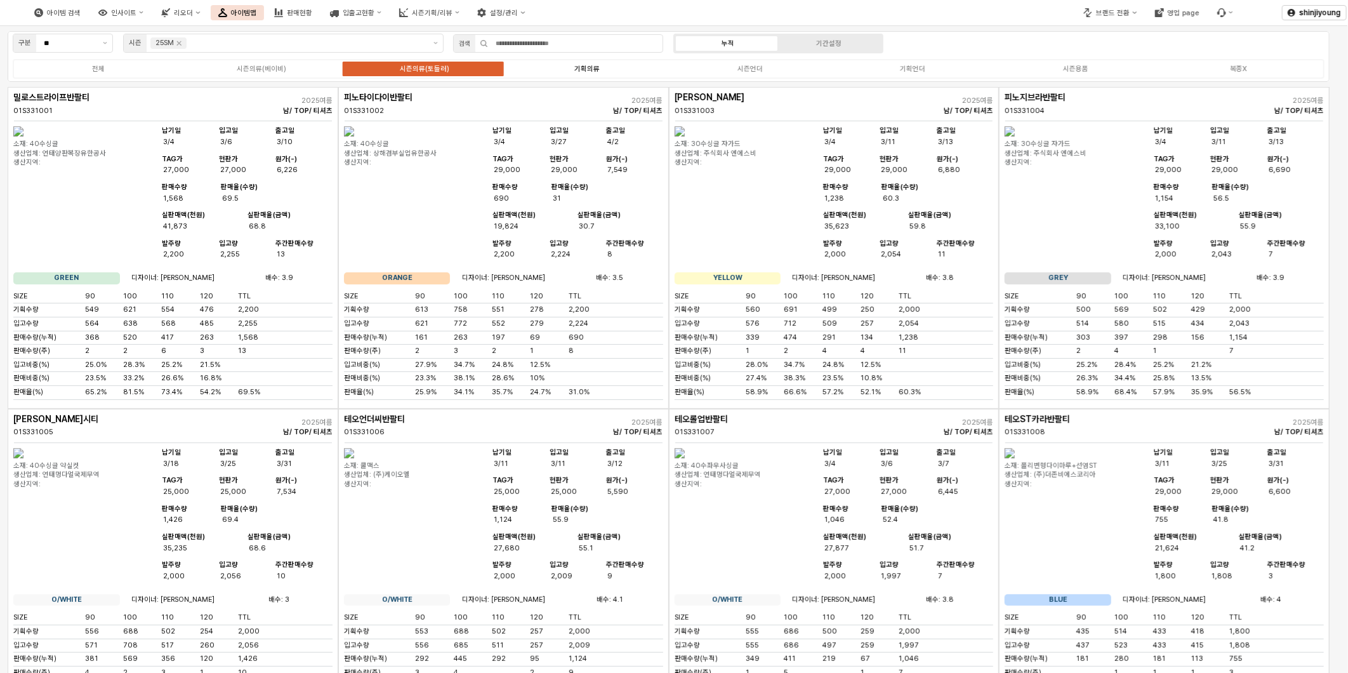
click at [584, 69] on div "기획의류" at bounding box center [586, 69] width 25 height 8
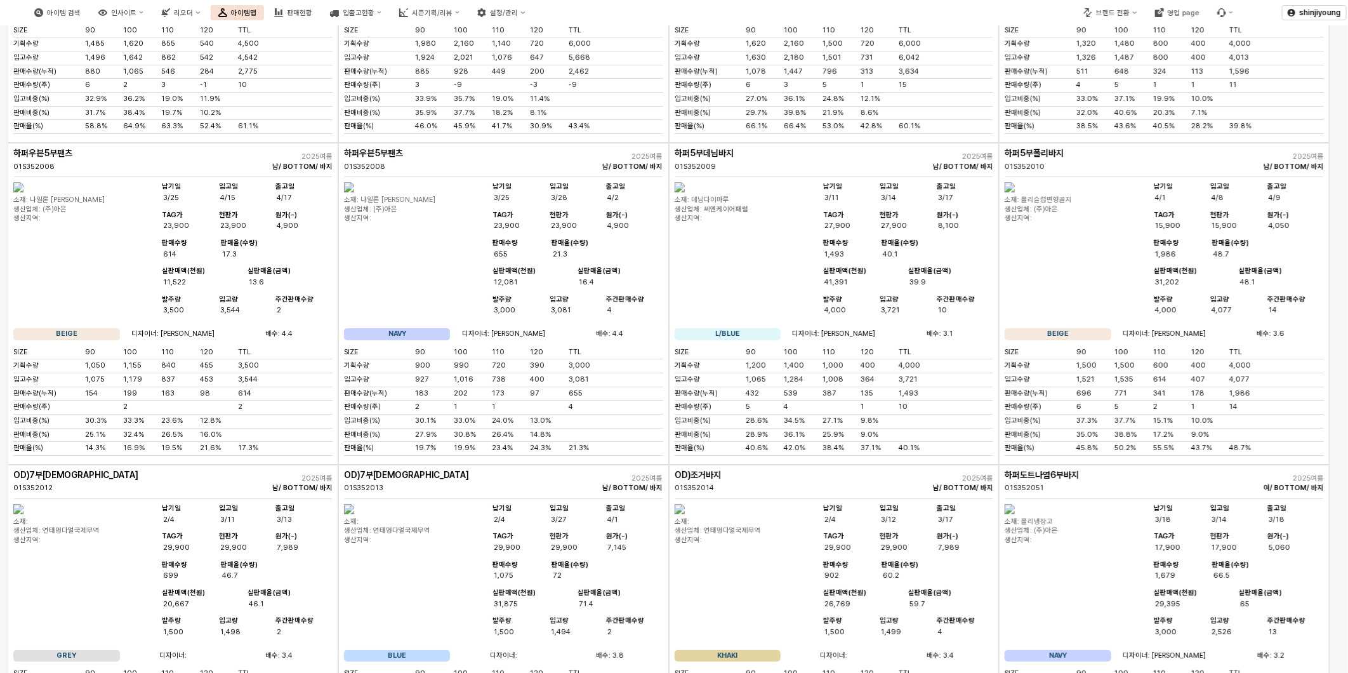
scroll to position [2699, 0]
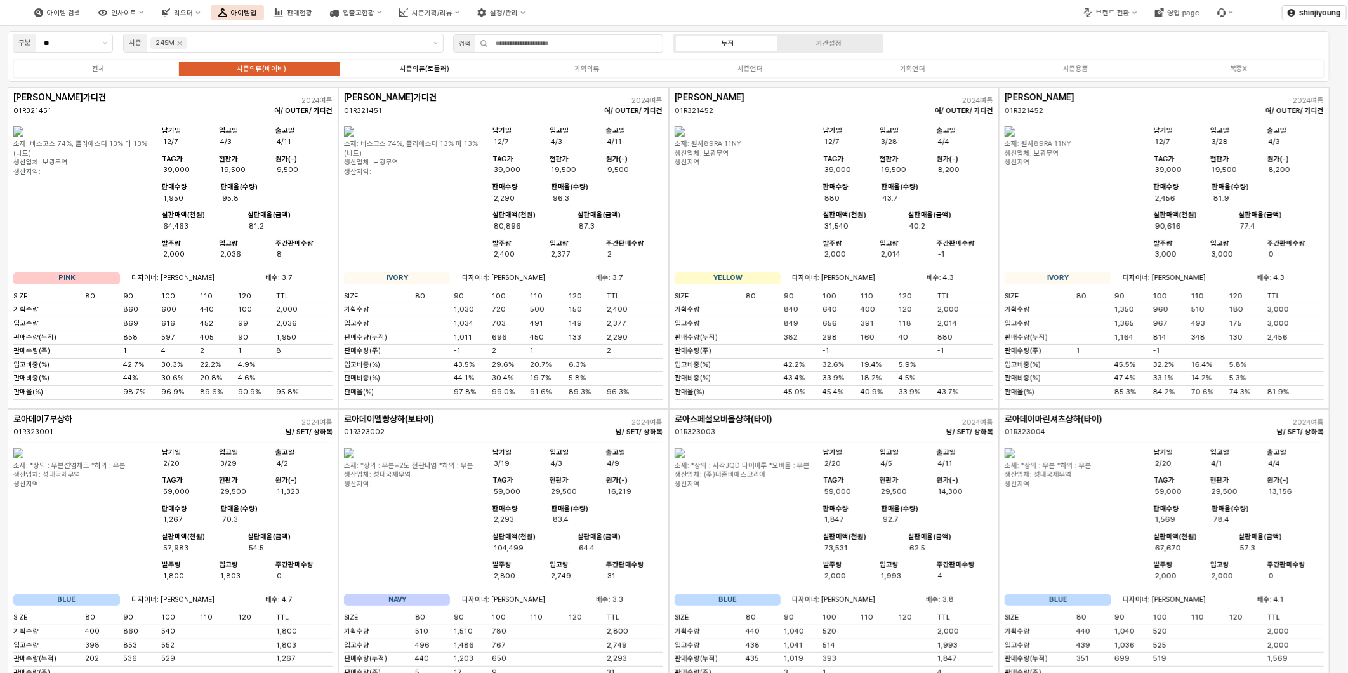
click at [430, 72] on div "시즌의류(토들러)" at bounding box center [425, 69] width 50 height 8
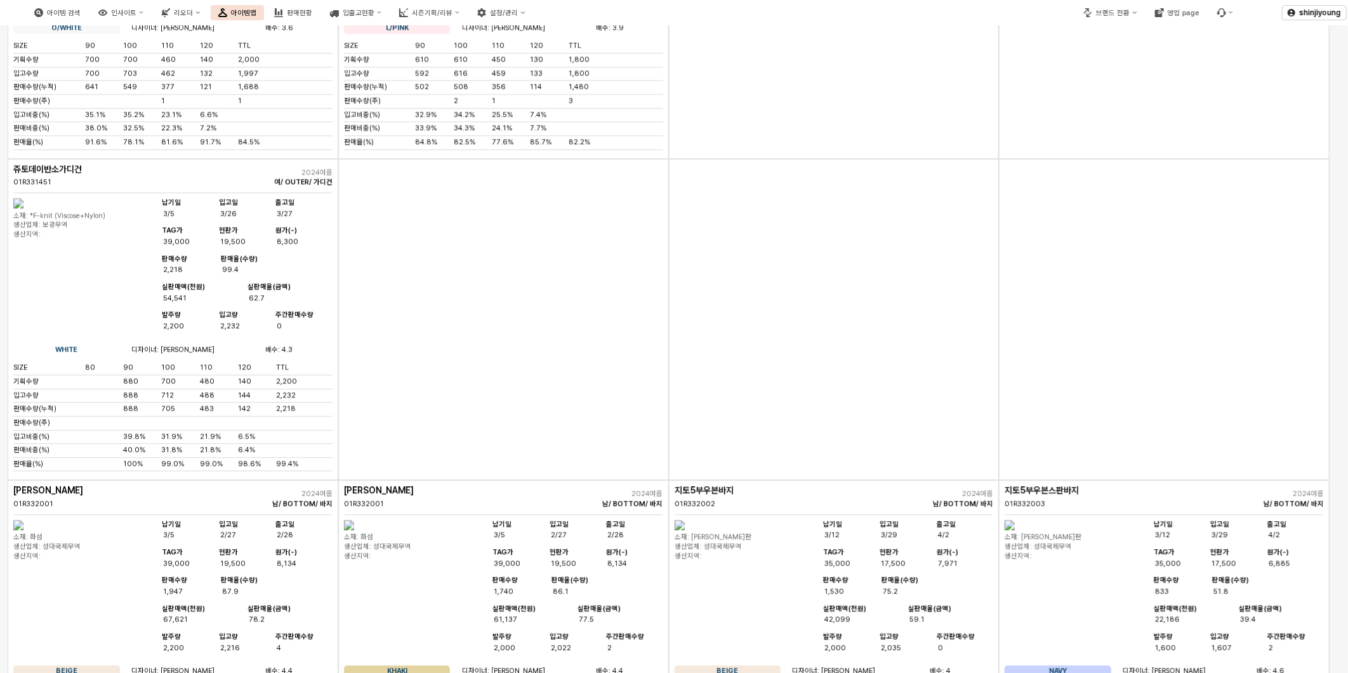
scroll to position [1833, 0]
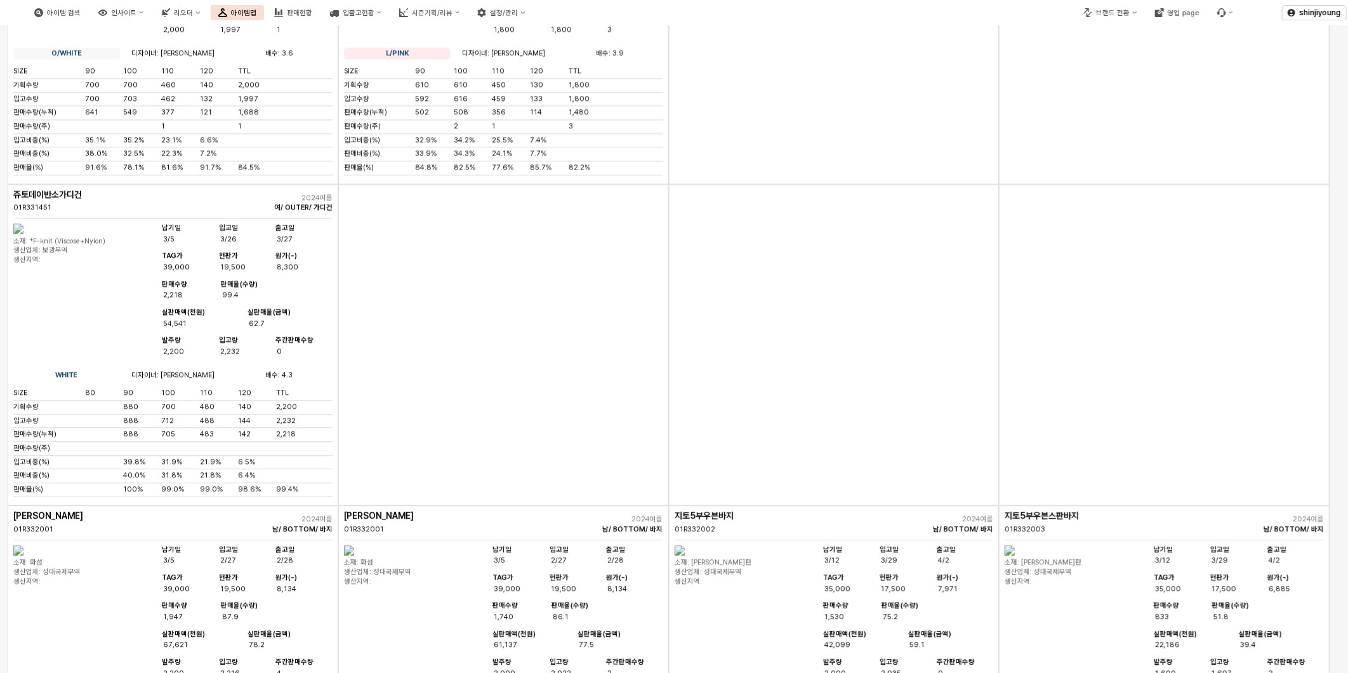
click at [748, 506] on div "App Frame" at bounding box center [834, 345] width 331 height 322
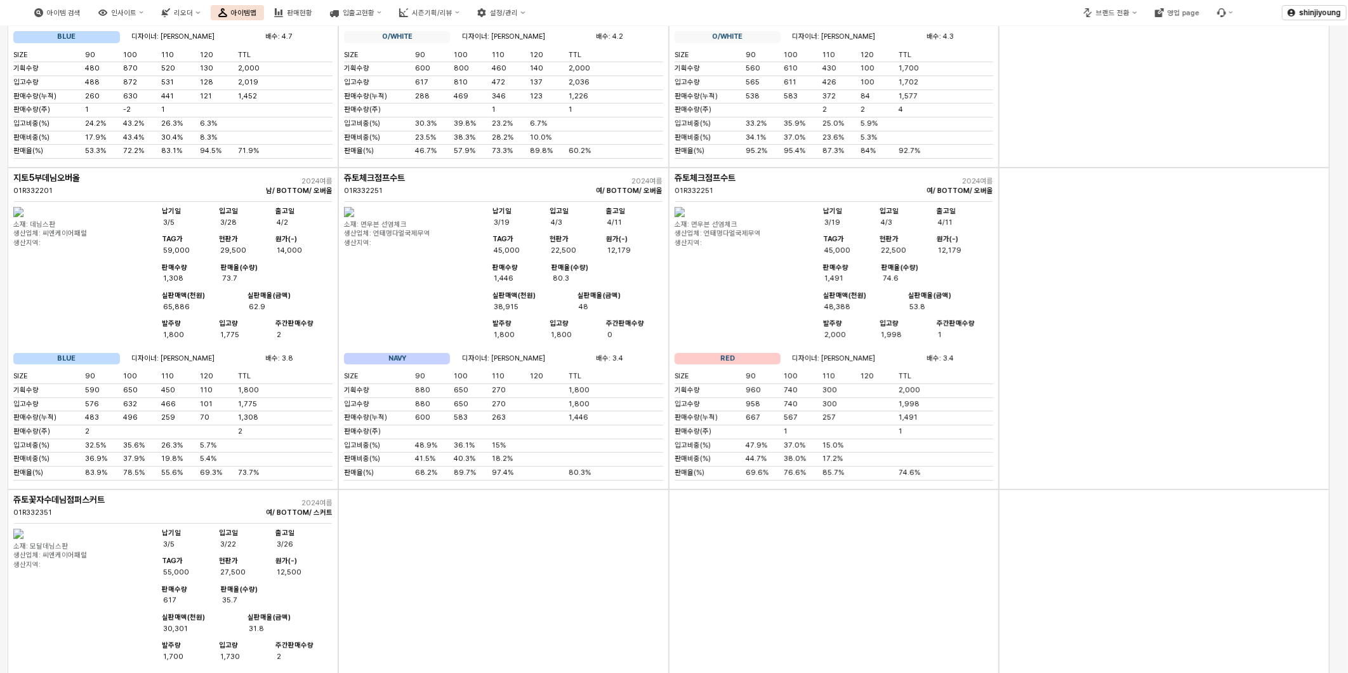
scroll to position [3174, 0]
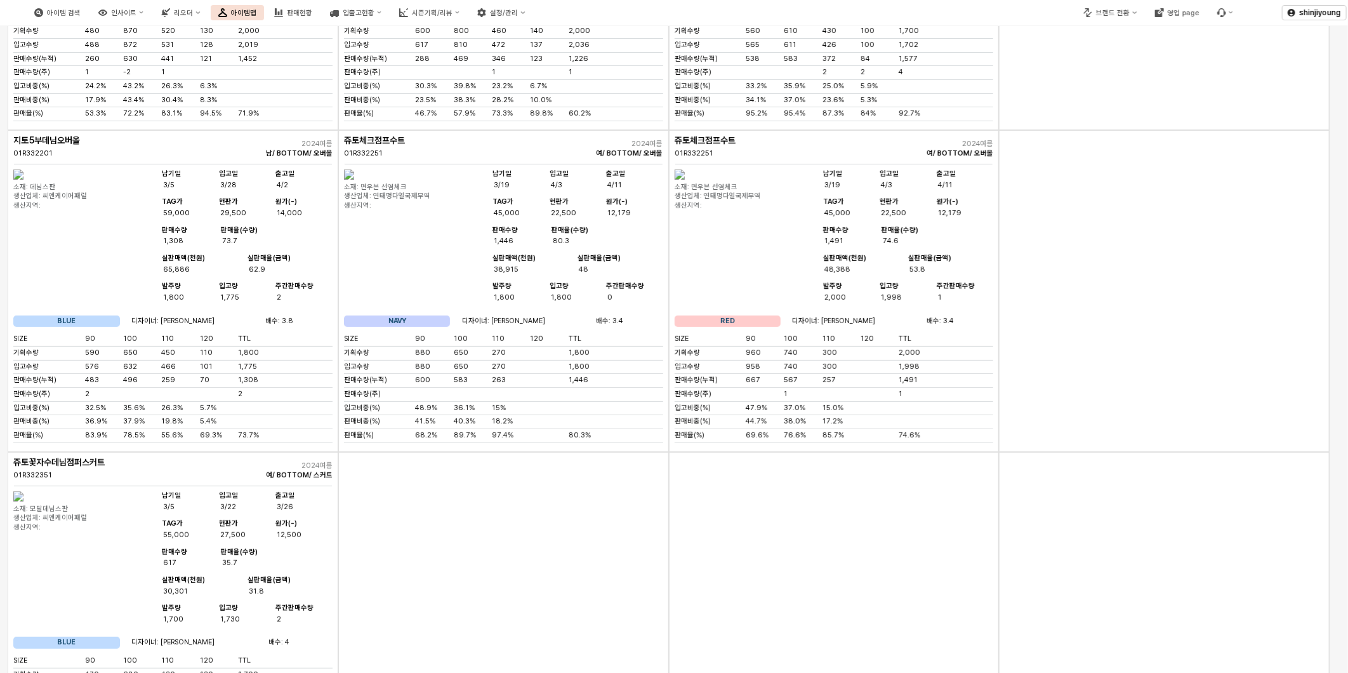
click at [1099, 452] on div "App Frame" at bounding box center [1164, 291] width 331 height 322
click at [1122, 452] on div "App Frame" at bounding box center [1164, 291] width 331 height 322
